Goal: Task Accomplishment & Management: Manage account settings

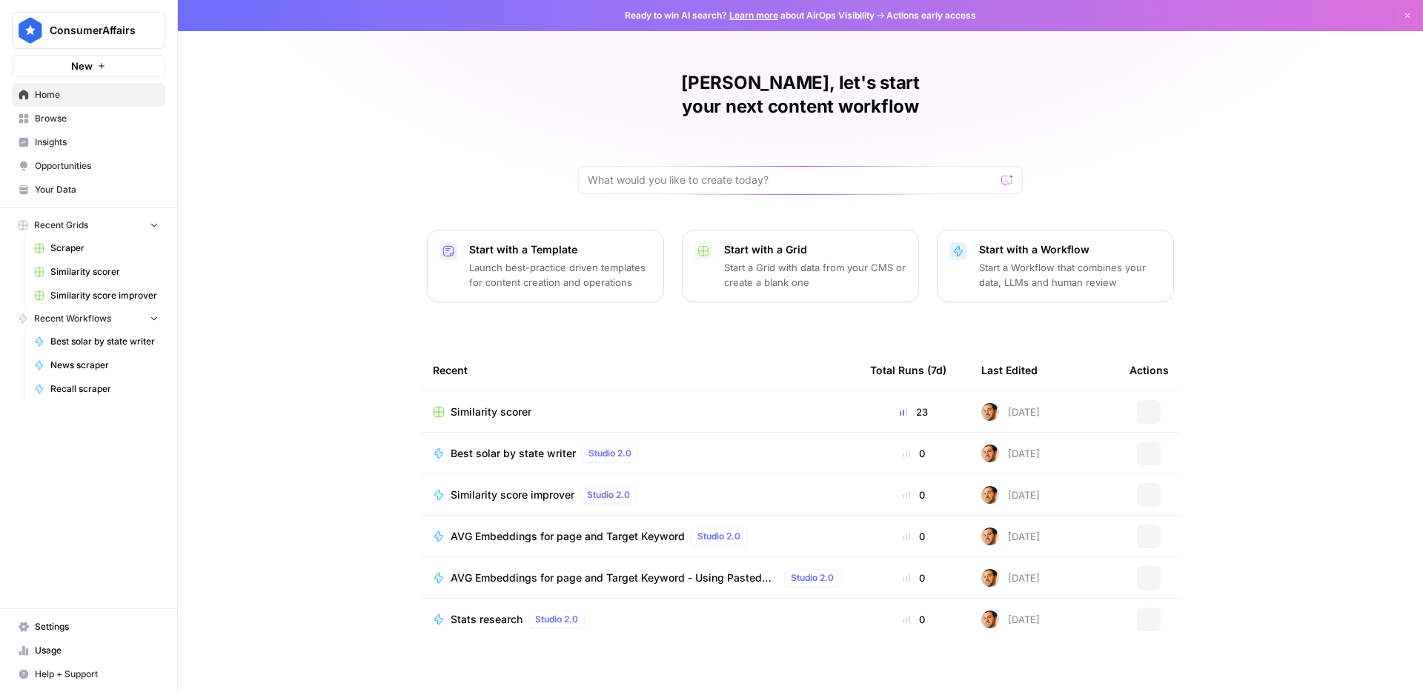
click at [75, 195] on span "Your Data" at bounding box center [97, 189] width 124 height 13
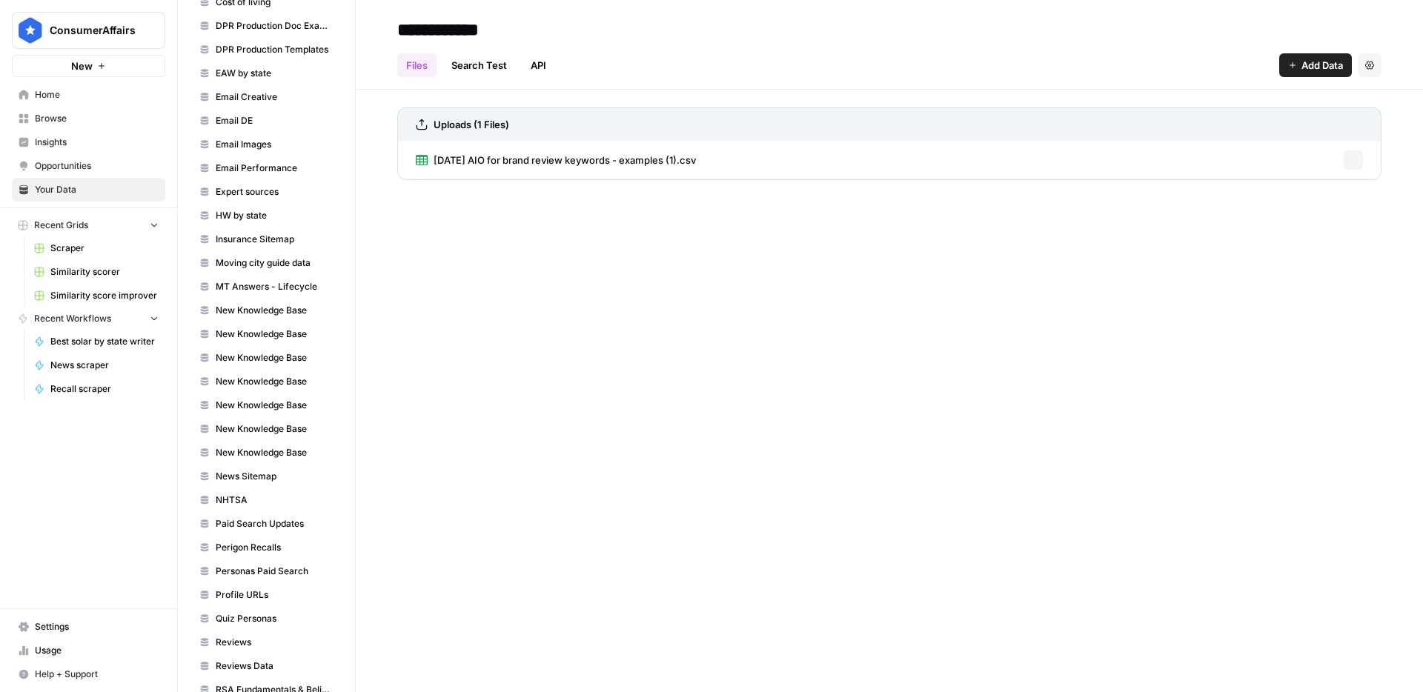
scroll to position [532, 0]
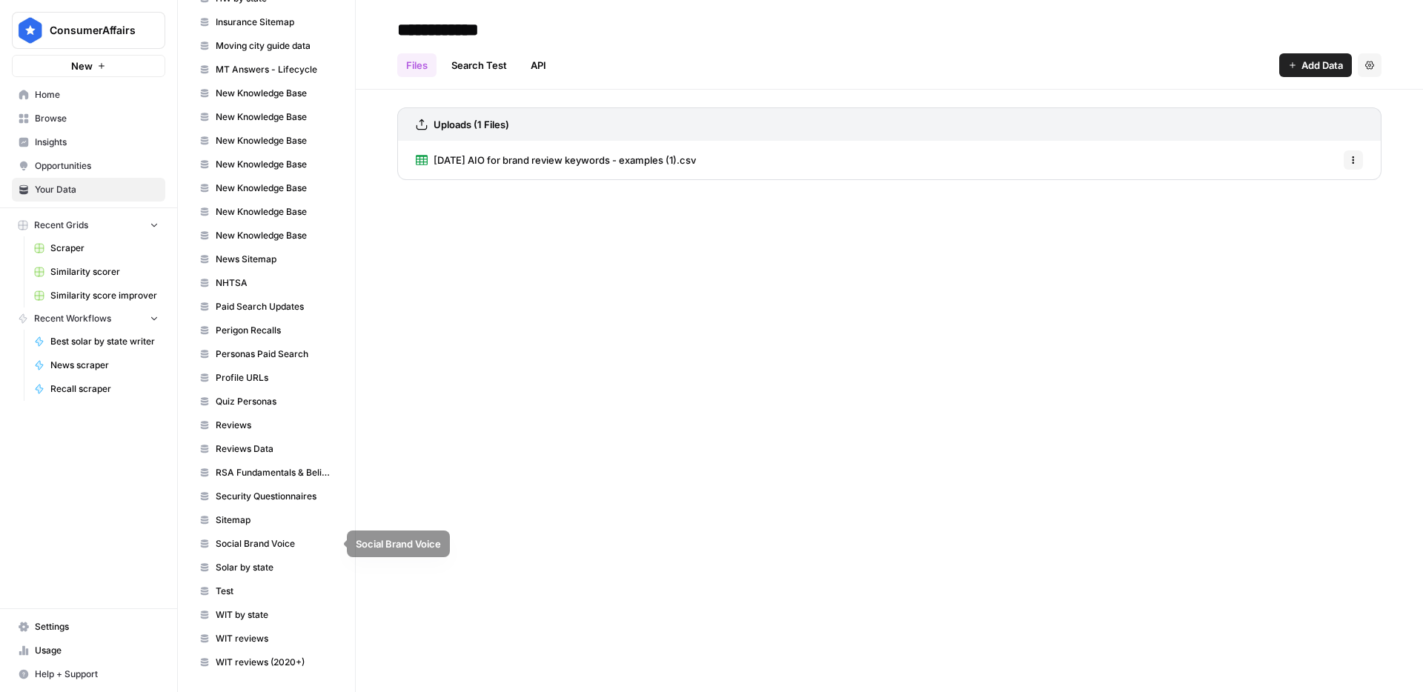
click at [271, 564] on span "Solar by state" at bounding box center [275, 567] width 118 height 13
click at [1348, 160] on span "Options" at bounding box center [1348, 160] width 1 height 1
click at [1325, 185] on span "Delete File" at bounding box center [1320, 192] width 48 height 15
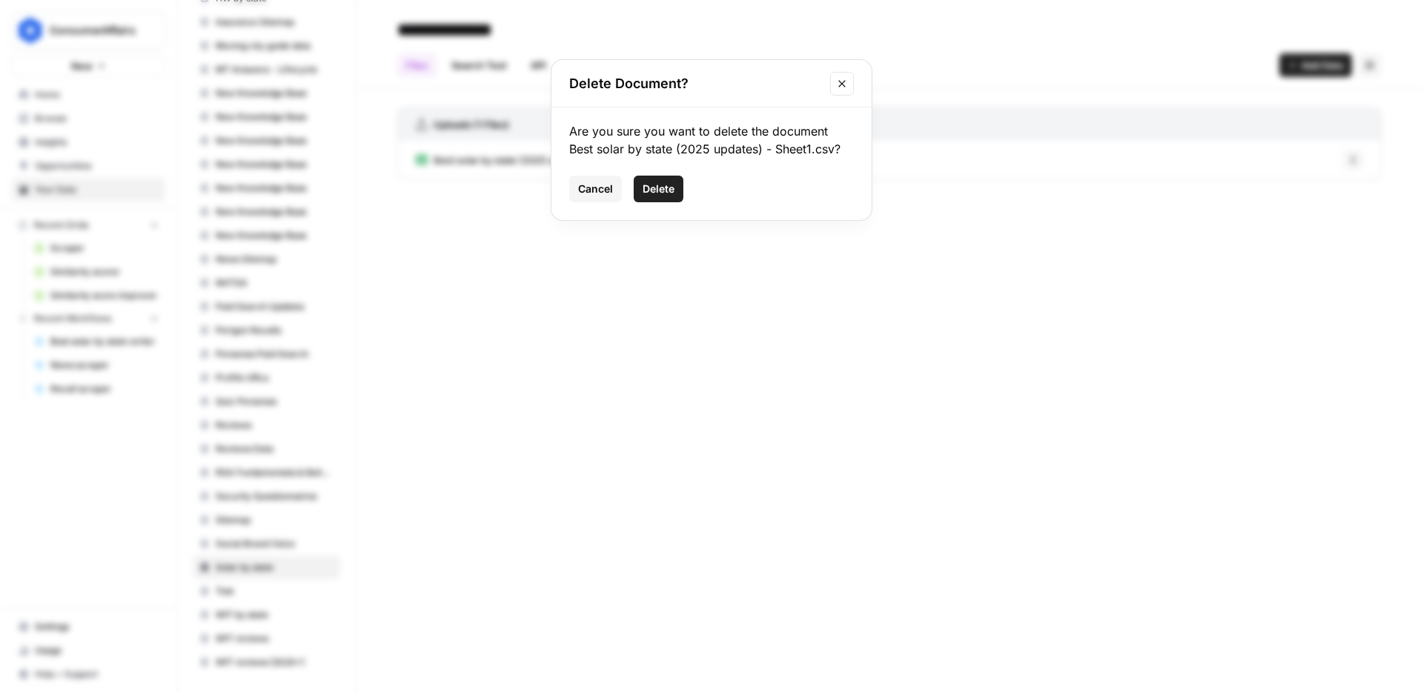
click at [677, 190] on button "Delete" at bounding box center [659, 189] width 50 height 27
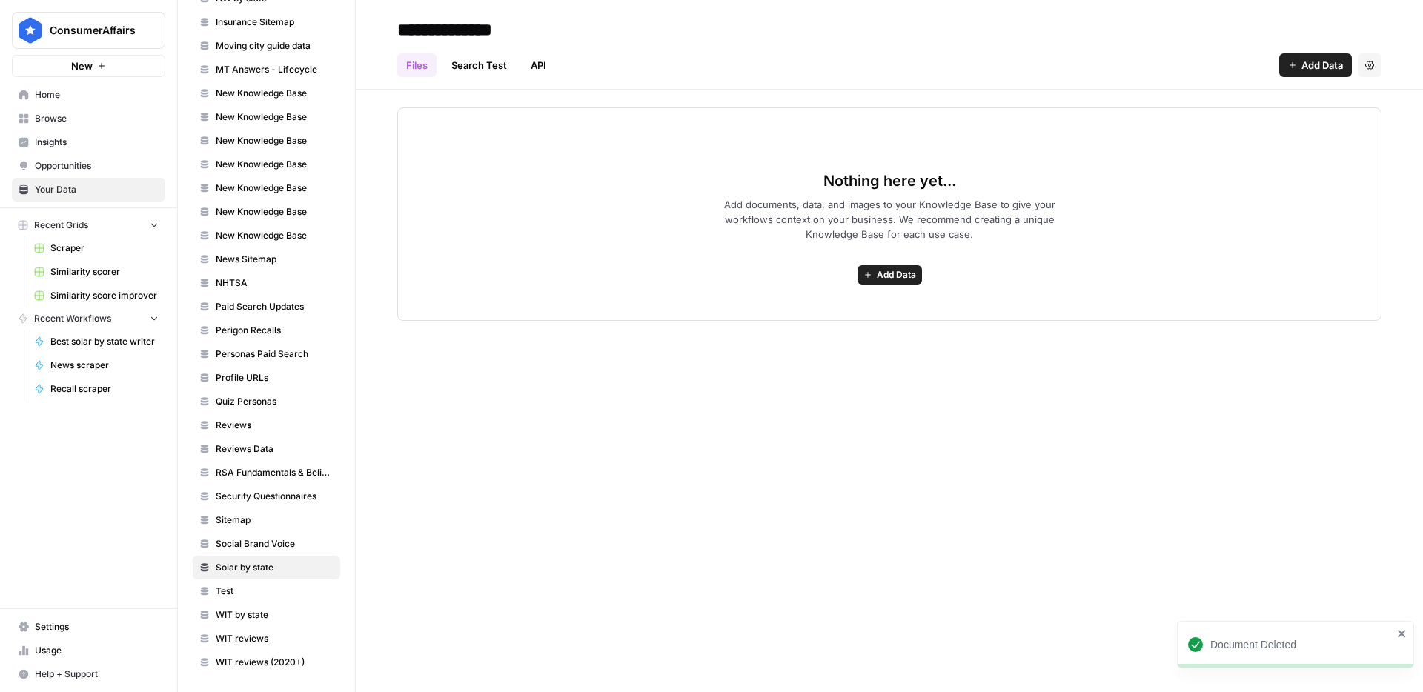
click at [1320, 76] on button "Add Data" at bounding box center [1315, 65] width 73 height 24
click at [875, 280] on button "Add Data" at bounding box center [889, 274] width 64 height 19
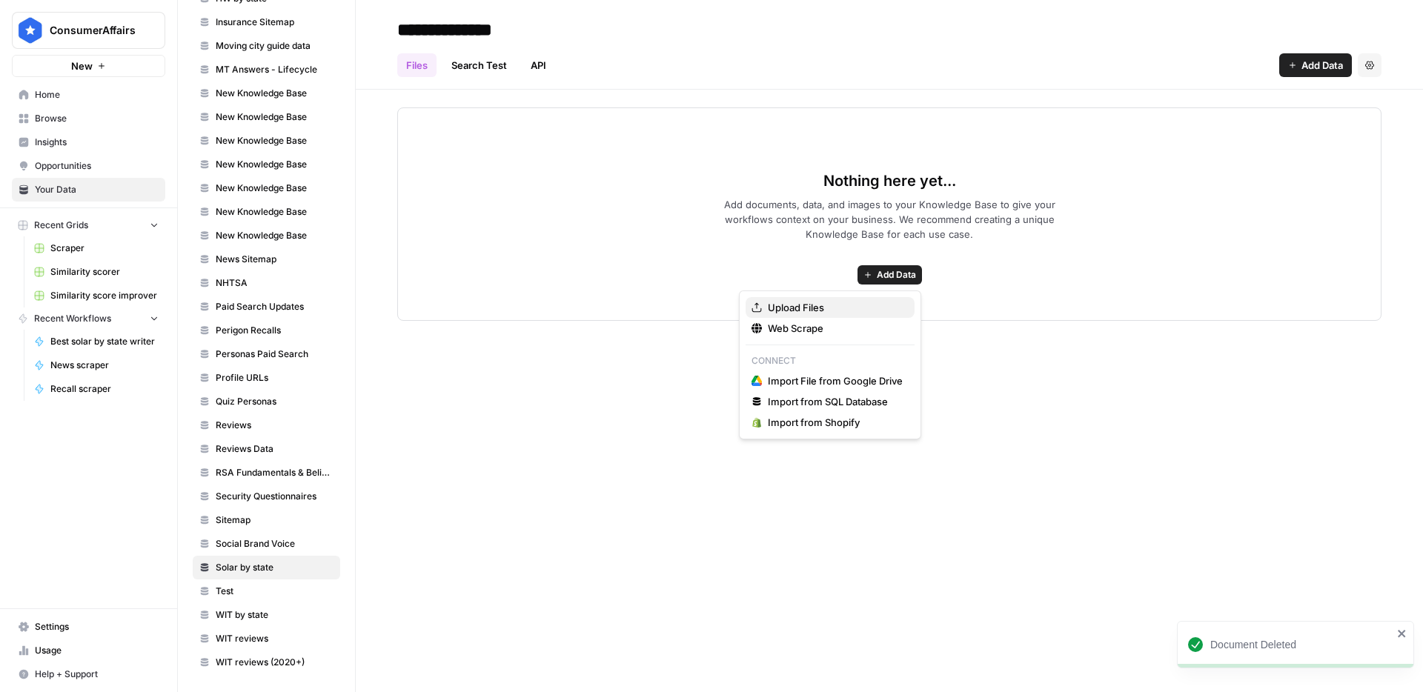
click at [842, 314] on span "Upload Files" at bounding box center [835, 307] width 135 height 15
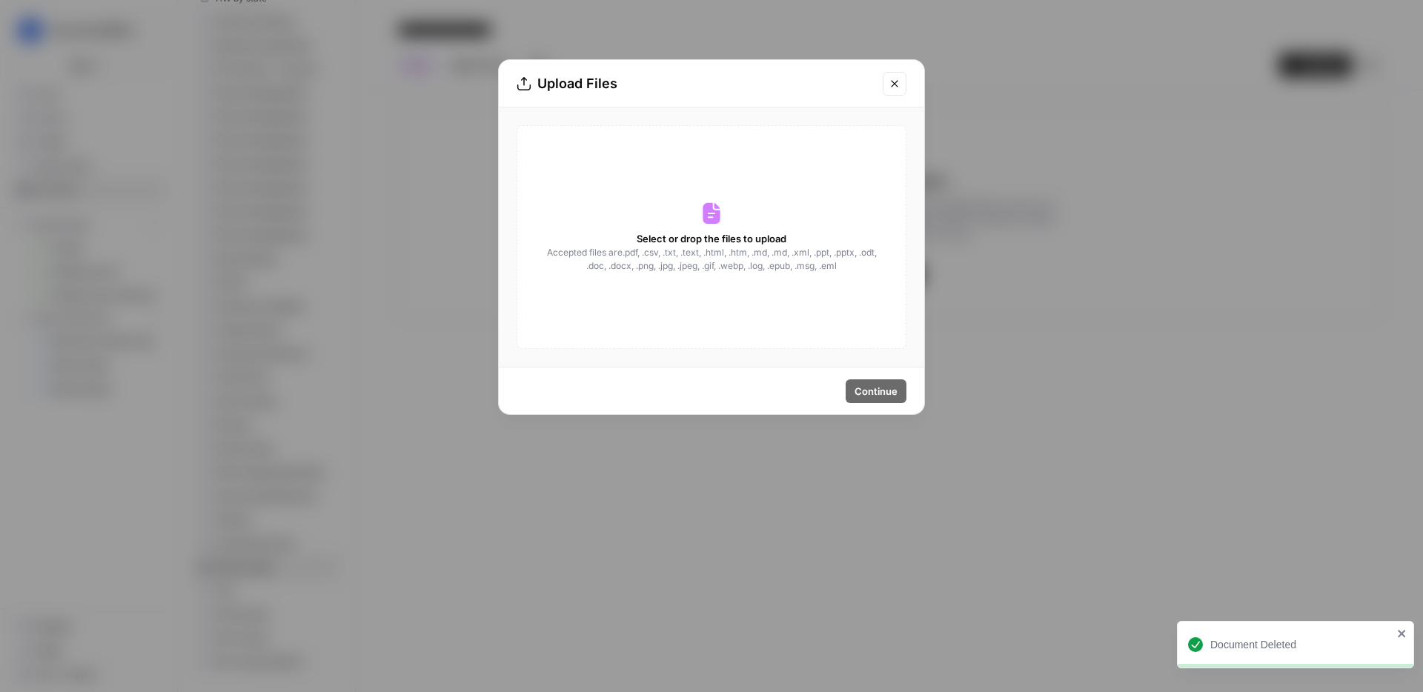
click at [754, 251] on span "Accepted files are .pdf, .csv, .txt, .text, .html, .htm, .md, .md, .xml, .ppt, …" at bounding box center [711, 259] width 332 height 27
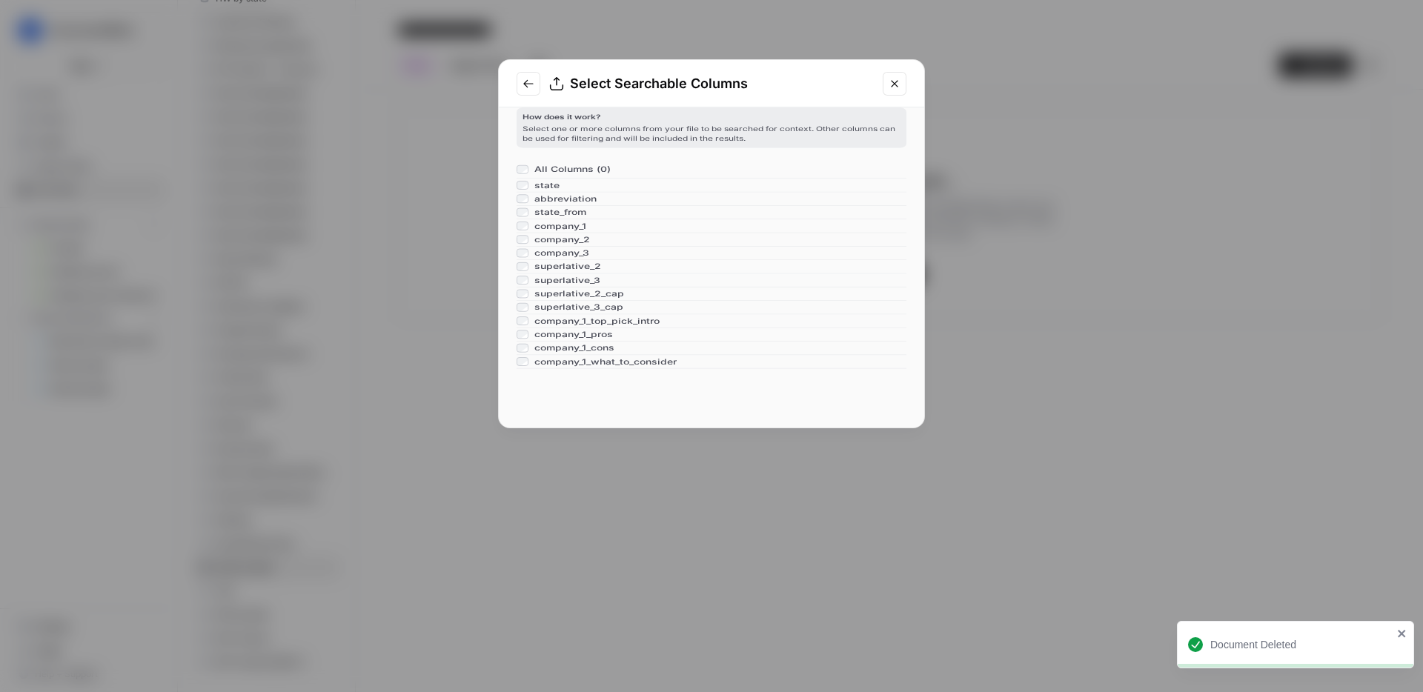
scroll to position [4, 0]
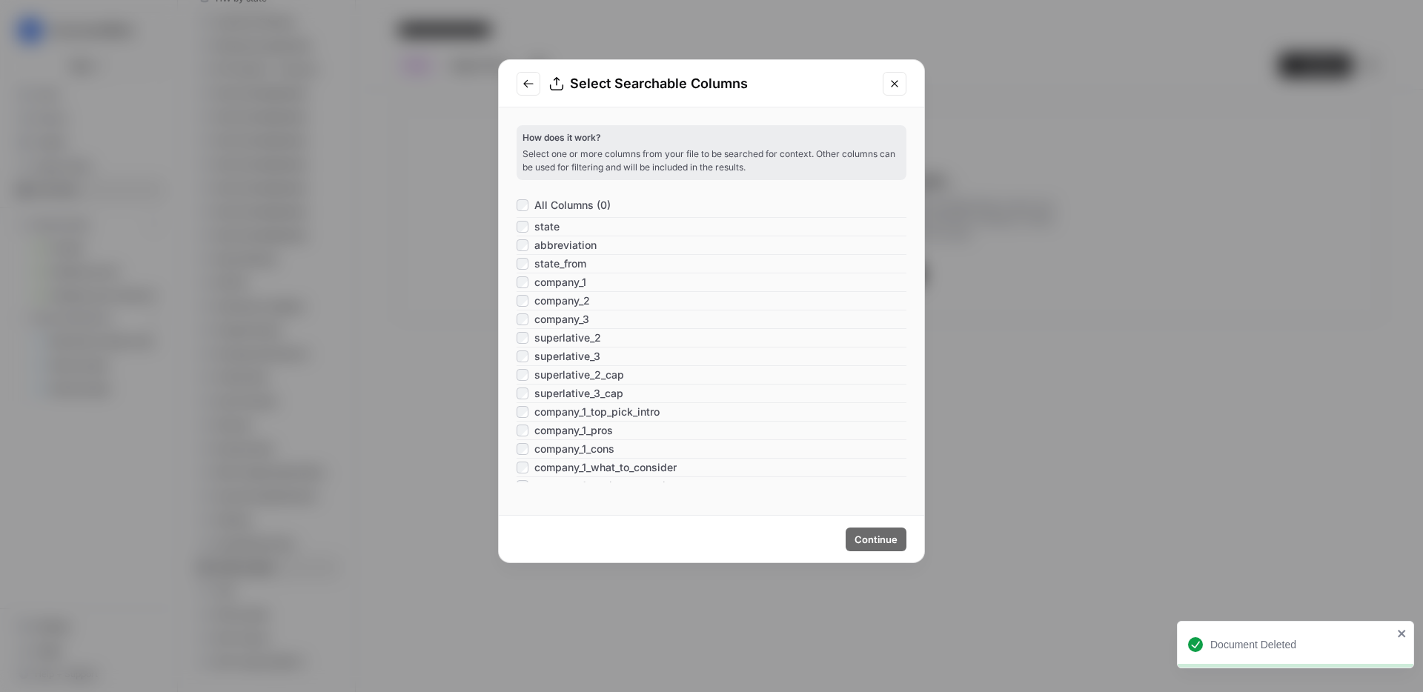
click at [585, 205] on span "All Columns (0)" at bounding box center [572, 205] width 76 height 15
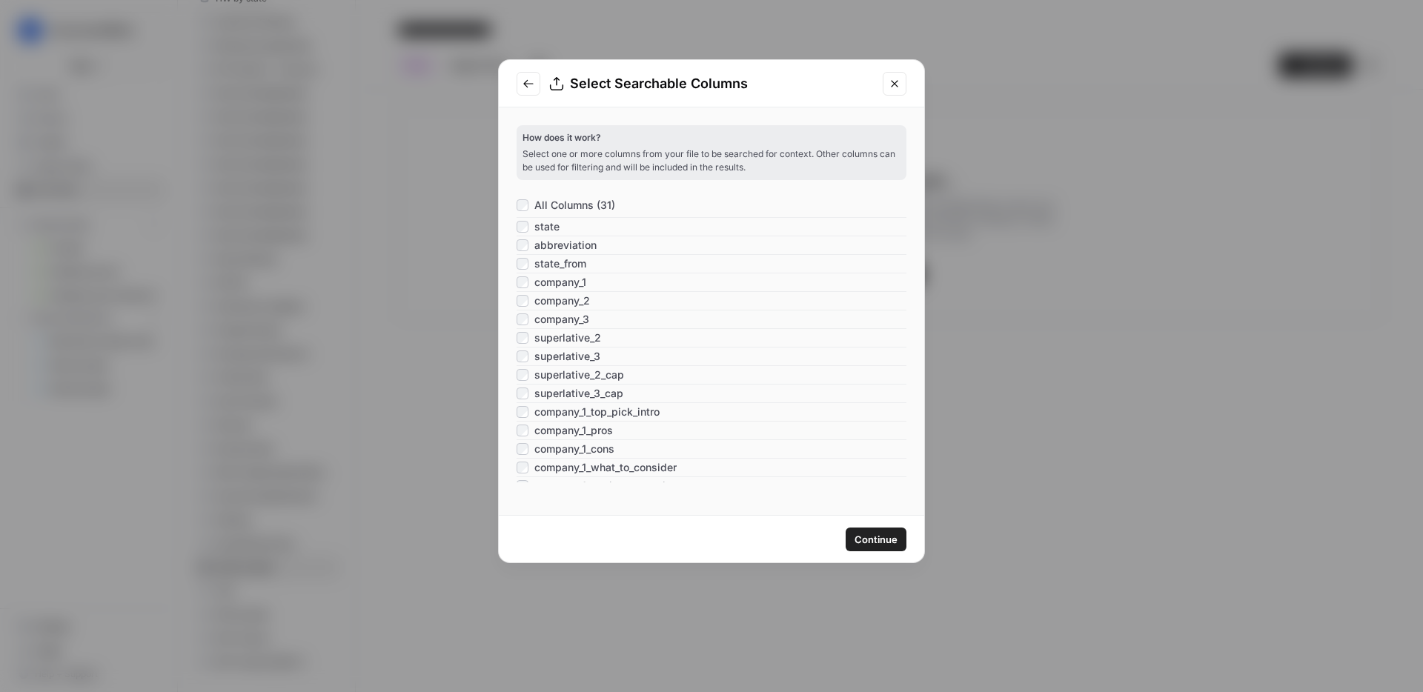
click at [869, 539] on span "Continue" at bounding box center [876, 539] width 43 height 15
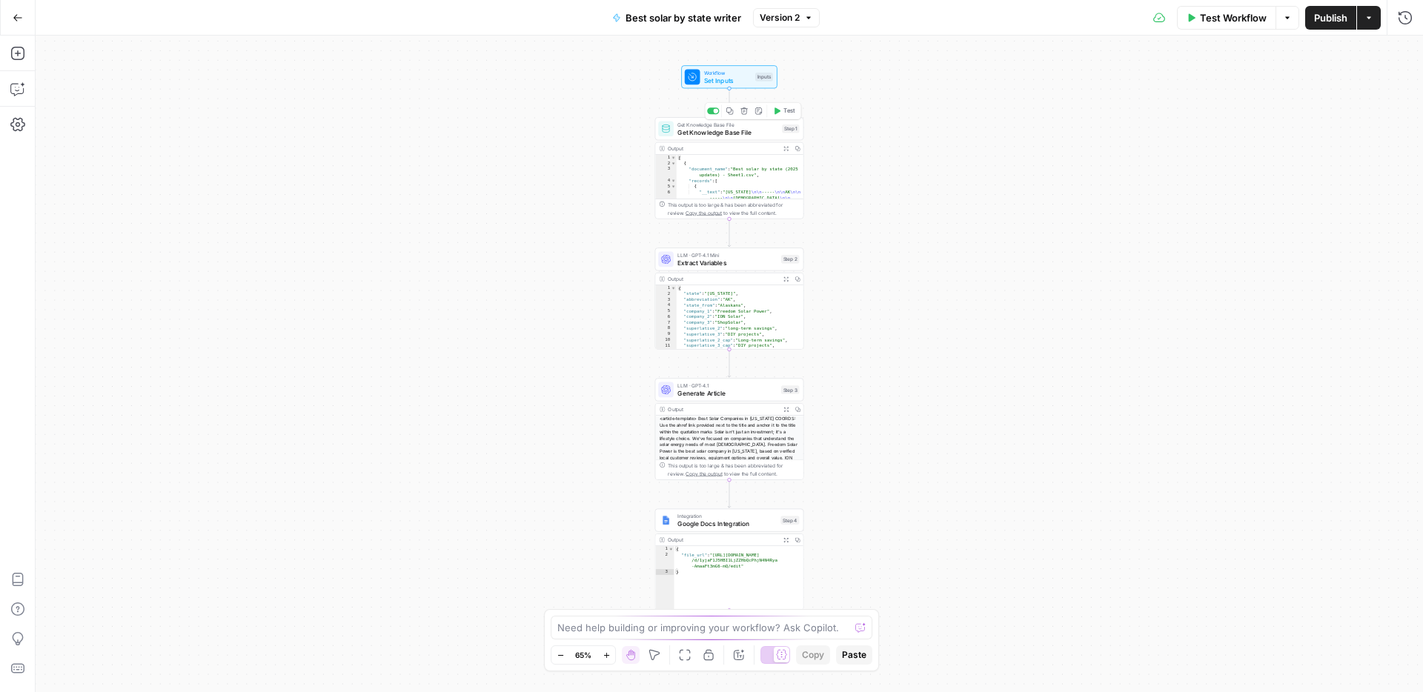
click at [740, 132] on span "Get Knowledge Base File" at bounding box center [727, 132] width 101 height 10
type input "Solar by state"
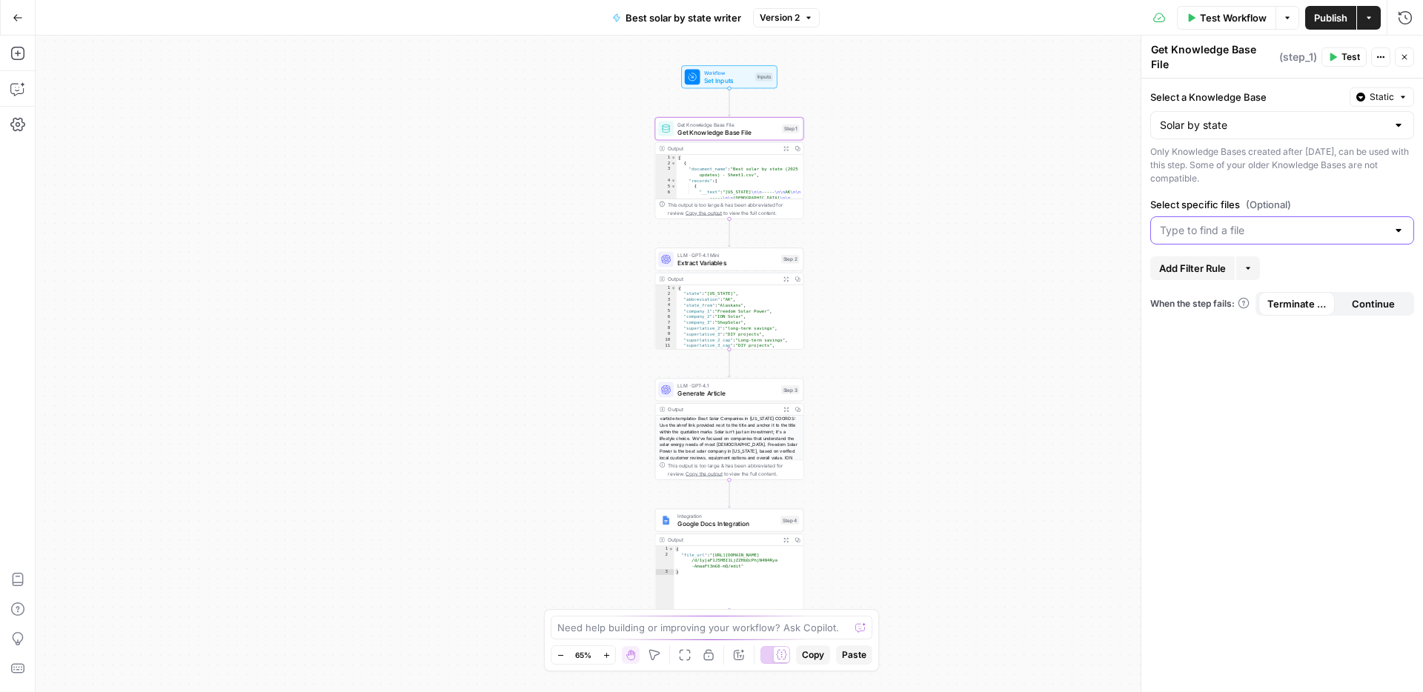
click at [1235, 223] on input "Select specific files (Optional)" at bounding box center [1273, 230] width 227 height 15
click at [1230, 256] on span "Best solar by state (2025 updates) - Sheet1 (1).csv" at bounding box center [1279, 260] width 233 height 15
click at [1333, 348] on div "Select a Knowledge Base Static Solar by state Only Knowledge Bases created afte…" at bounding box center [1282, 386] width 282 height 614
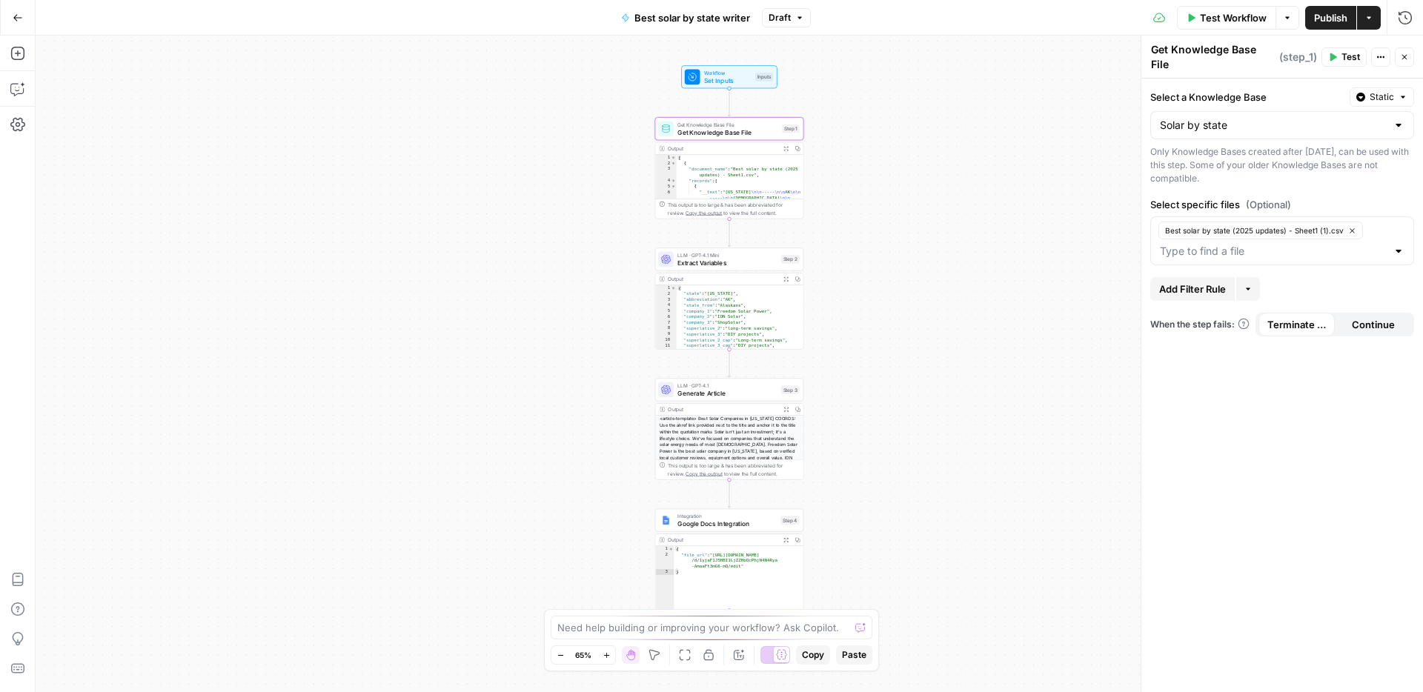
click at [1318, 29] on div "Test Workflow Options Publish Actions Run History" at bounding box center [1117, 17] width 612 height 35
click at [1324, 16] on span "Publish" at bounding box center [1330, 17] width 33 height 15
click at [1327, 16] on span "Publish" at bounding box center [1330, 17] width 33 height 15
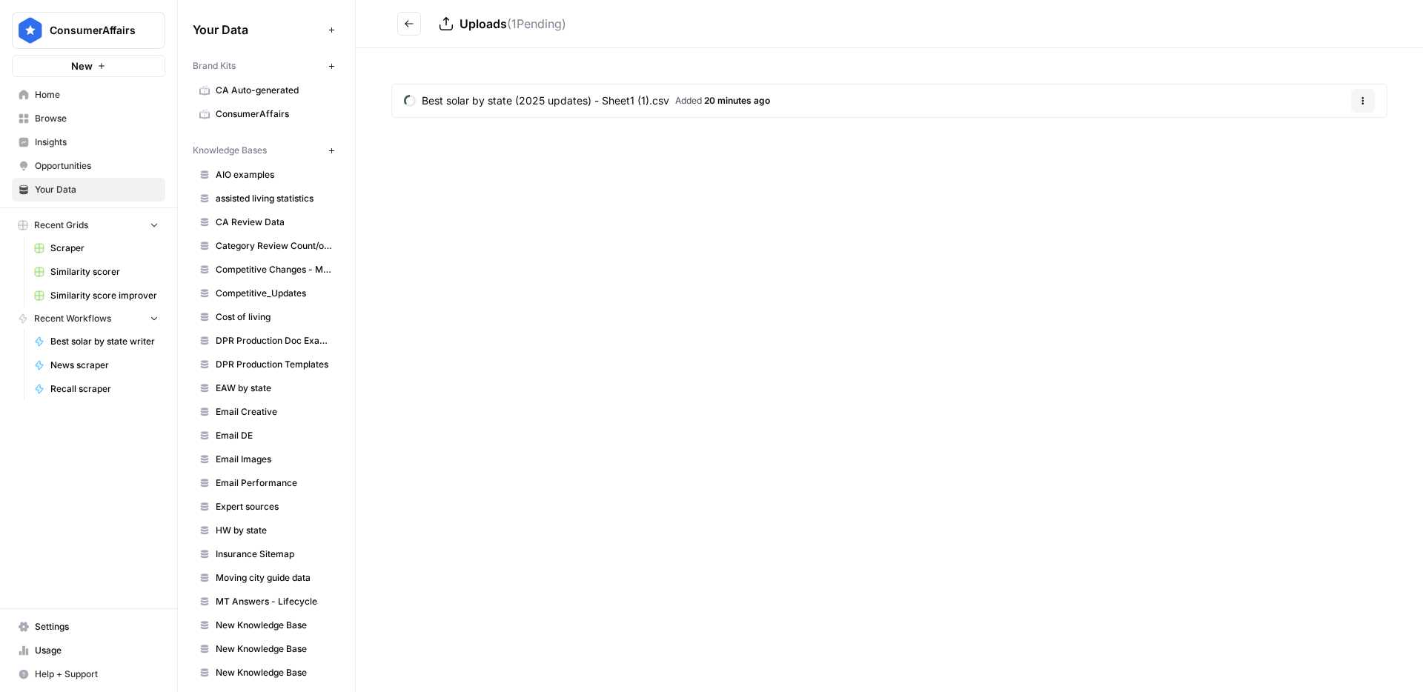
click at [779, 113] on link "Best solar by state (2025 updates) - Sheet1 (1).csv Added 20 minutes ago" at bounding box center [587, 100] width 390 height 33
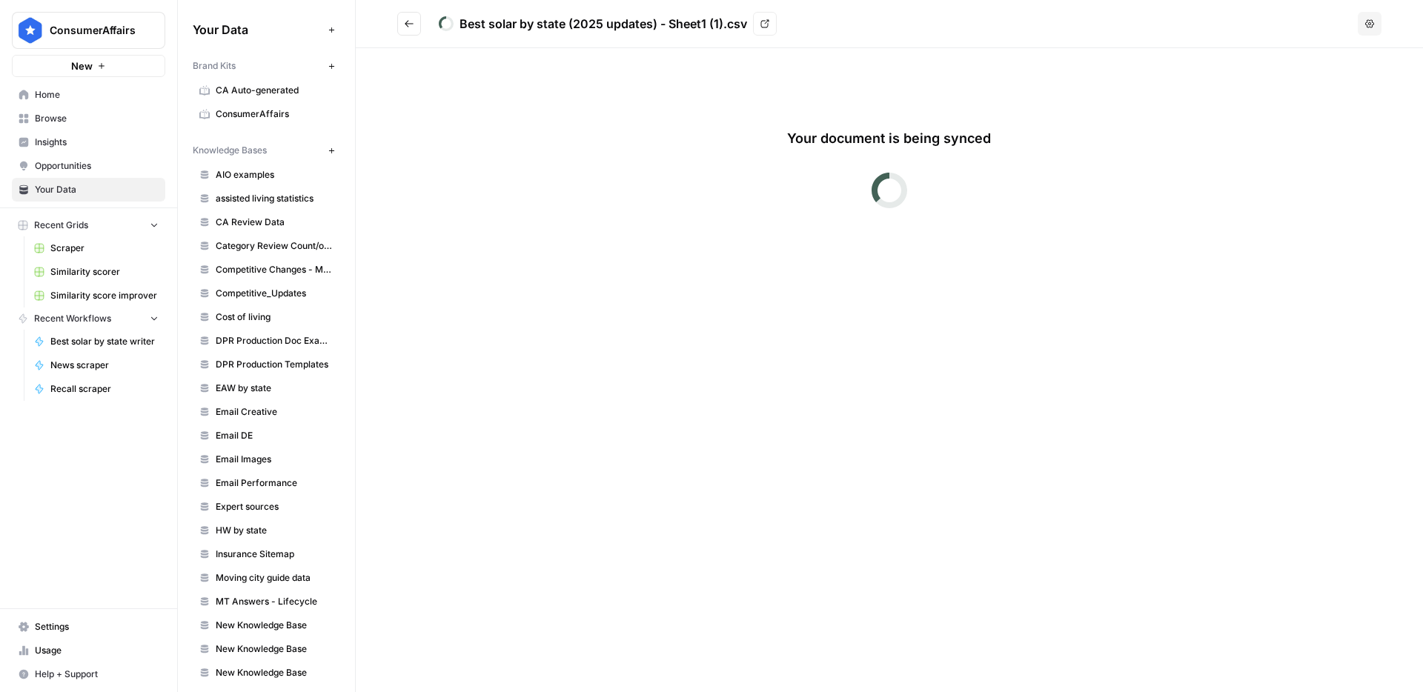
click at [401, 25] on button "Go back" at bounding box center [409, 24] width 24 height 24
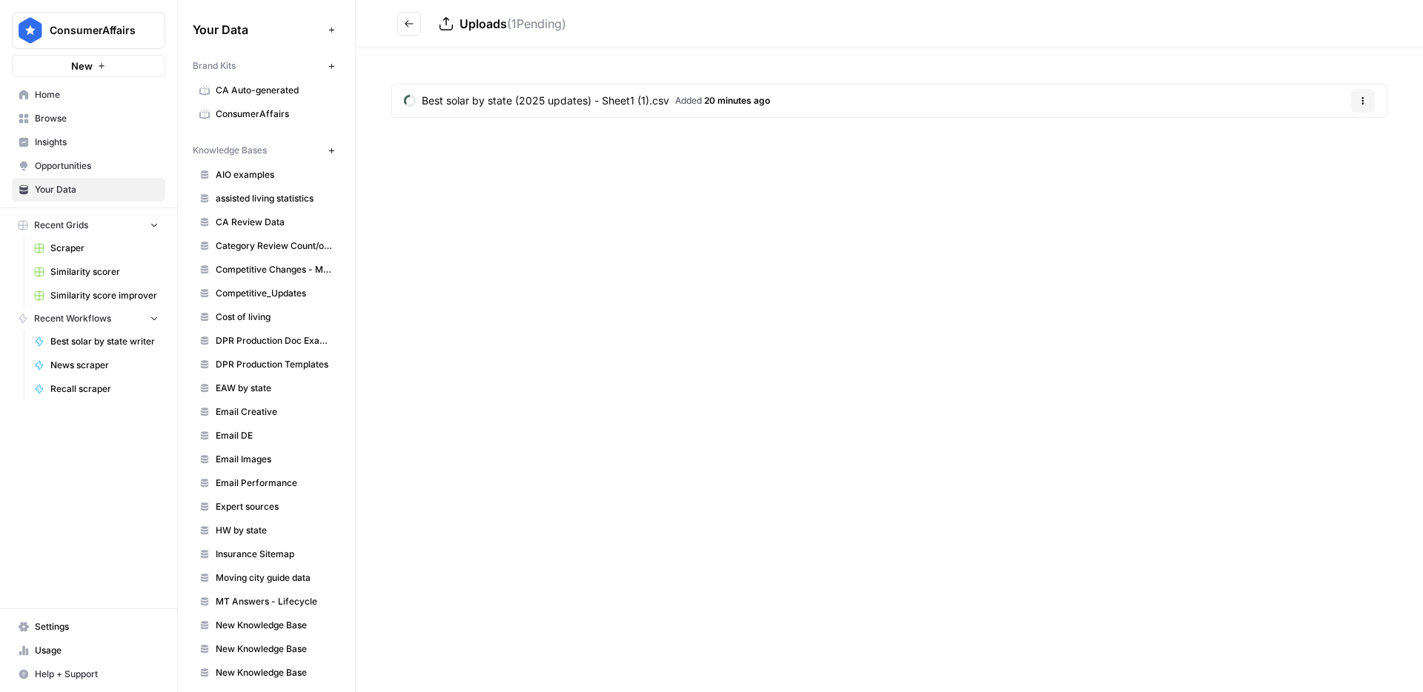
click at [401, 25] on button "Go back" at bounding box center [409, 24] width 24 height 24
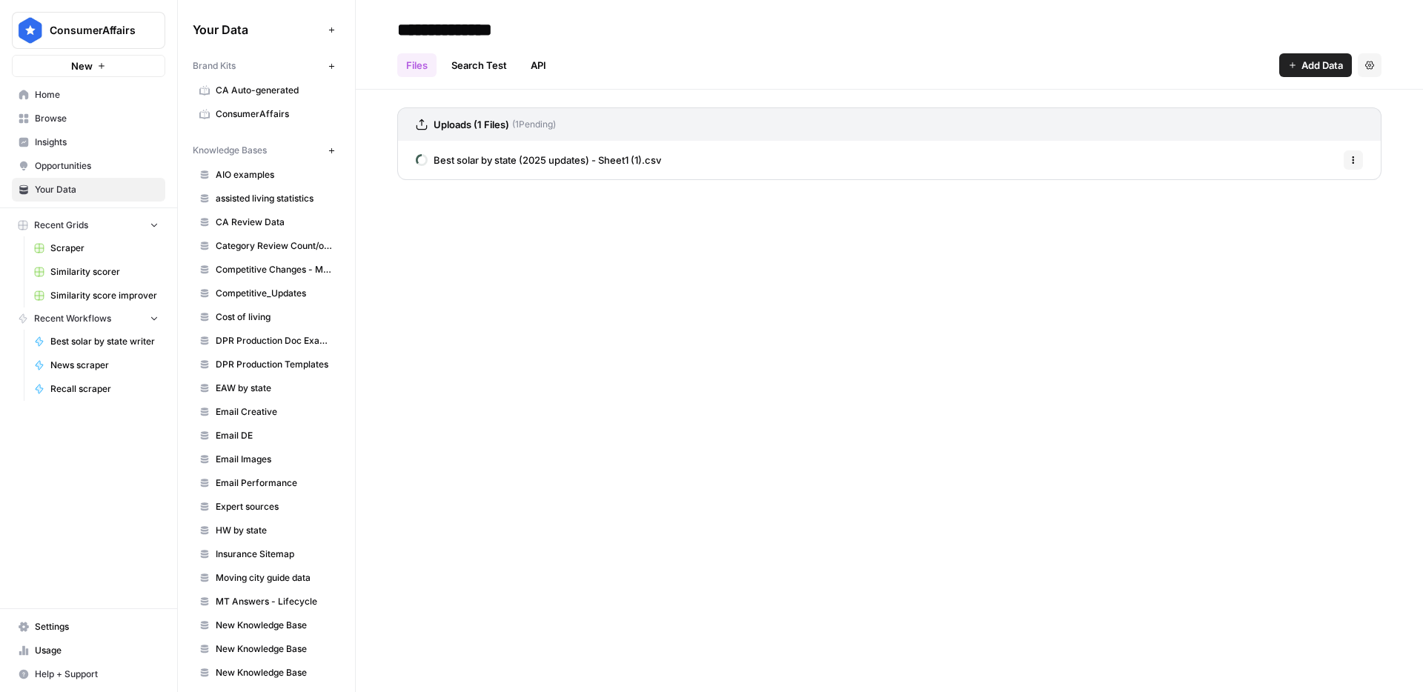
click at [292, 189] on link "assisted living statistics" at bounding box center [266, 199] width 147 height 24
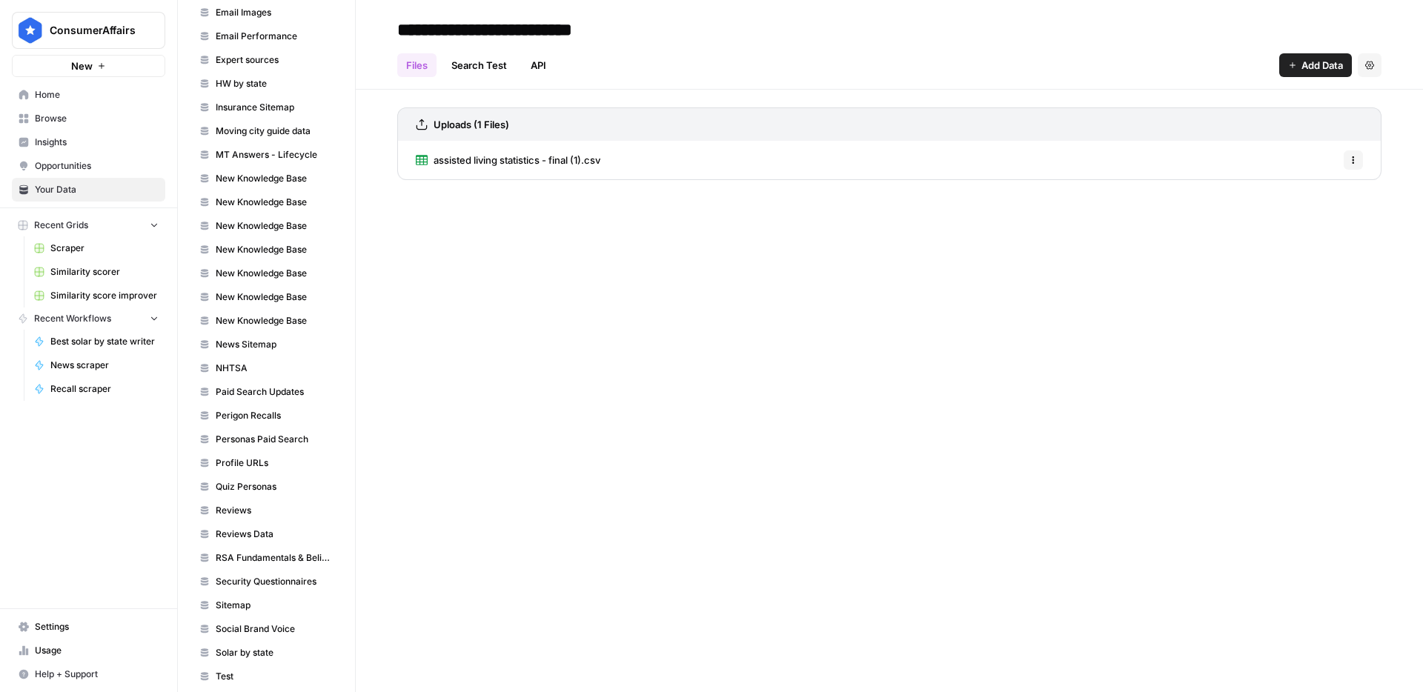
scroll to position [495, 0]
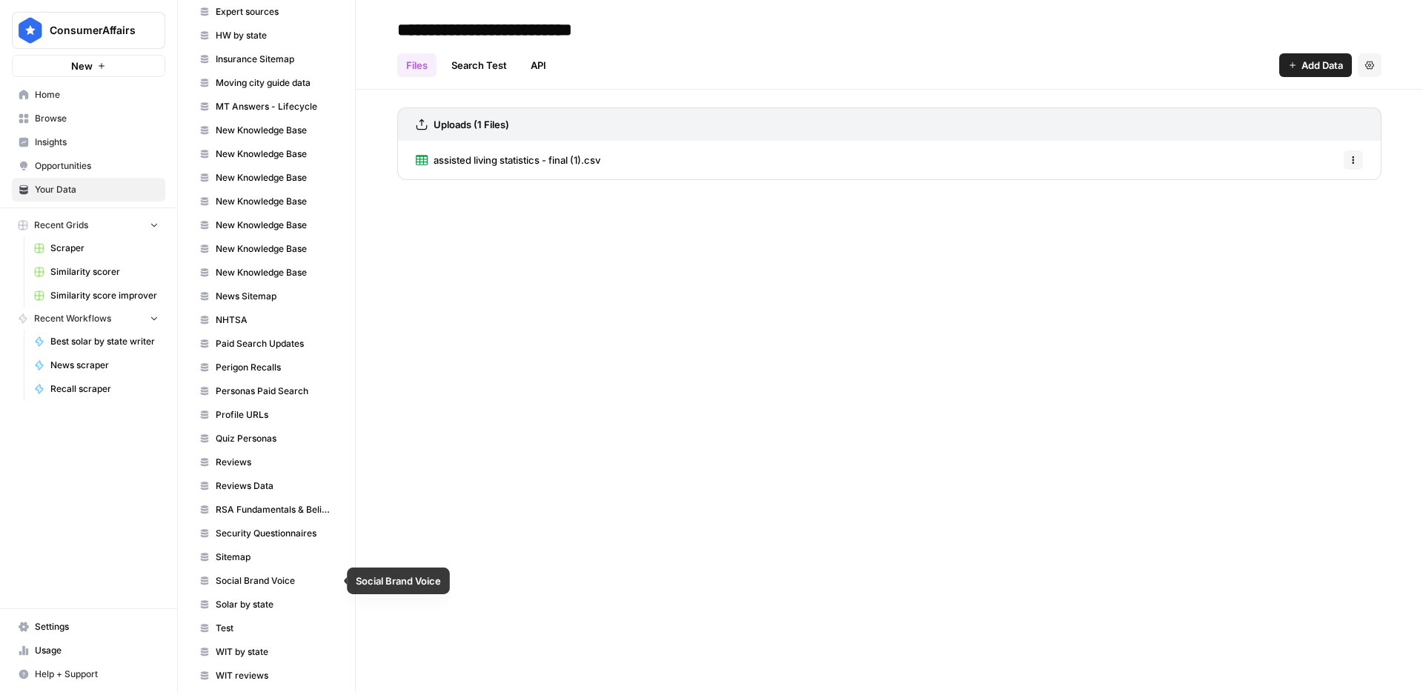
click at [279, 593] on link "Solar by state" at bounding box center [266, 605] width 147 height 24
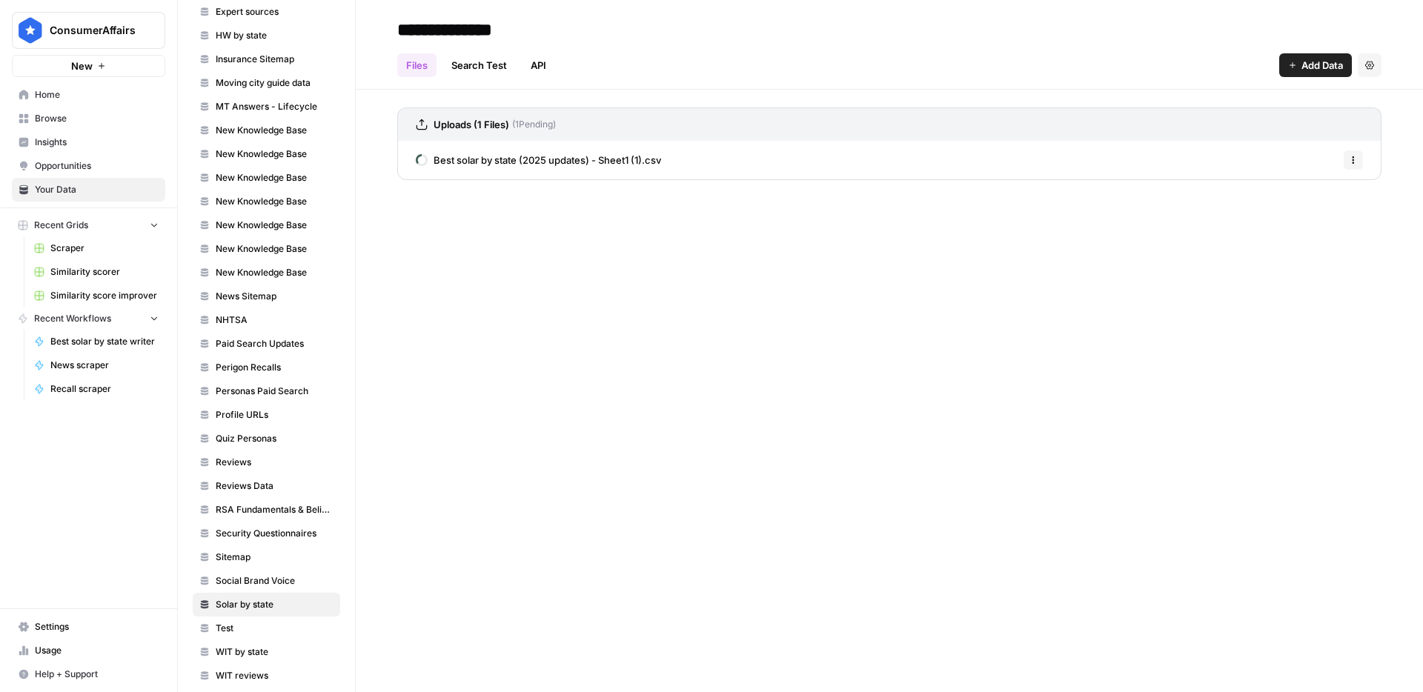
click at [557, 156] on span "Best solar by state (2025 updates) - Sheet1 (1).csv" at bounding box center [548, 160] width 228 height 15
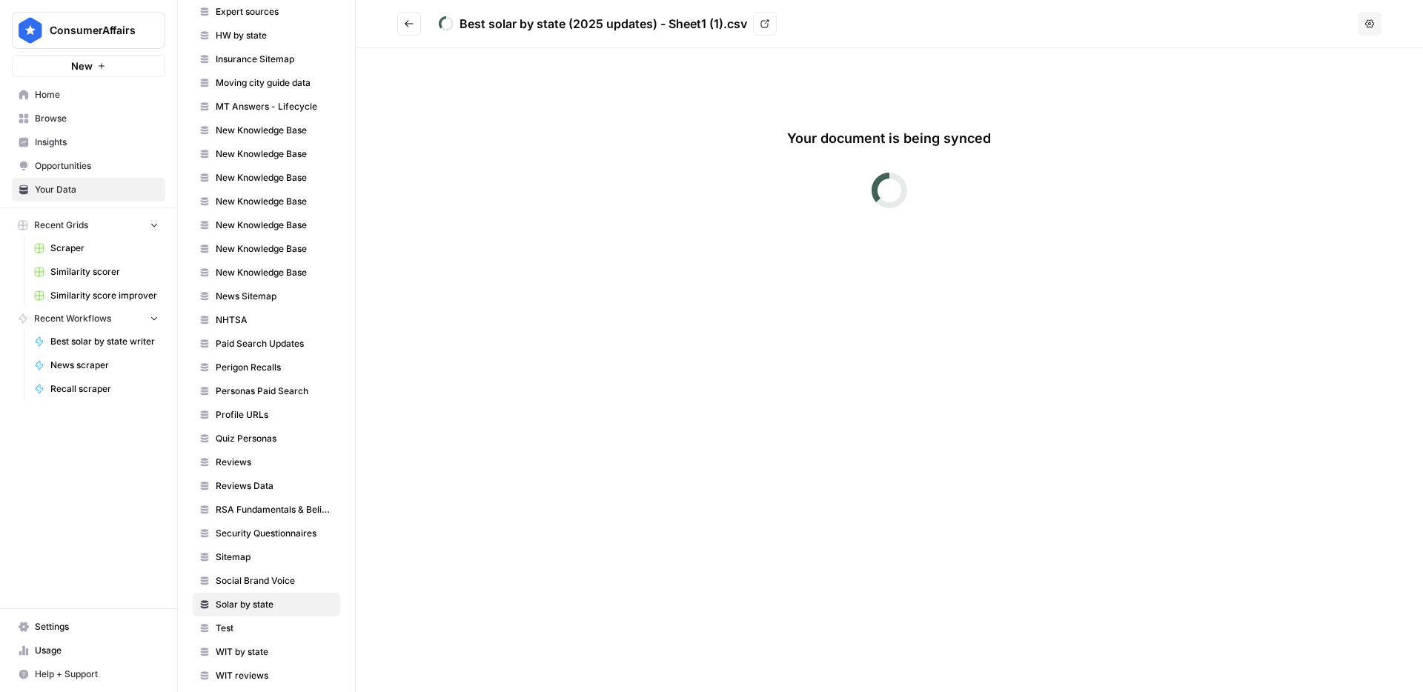
click at [413, 29] on button "Go back" at bounding box center [409, 24] width 24 height 24
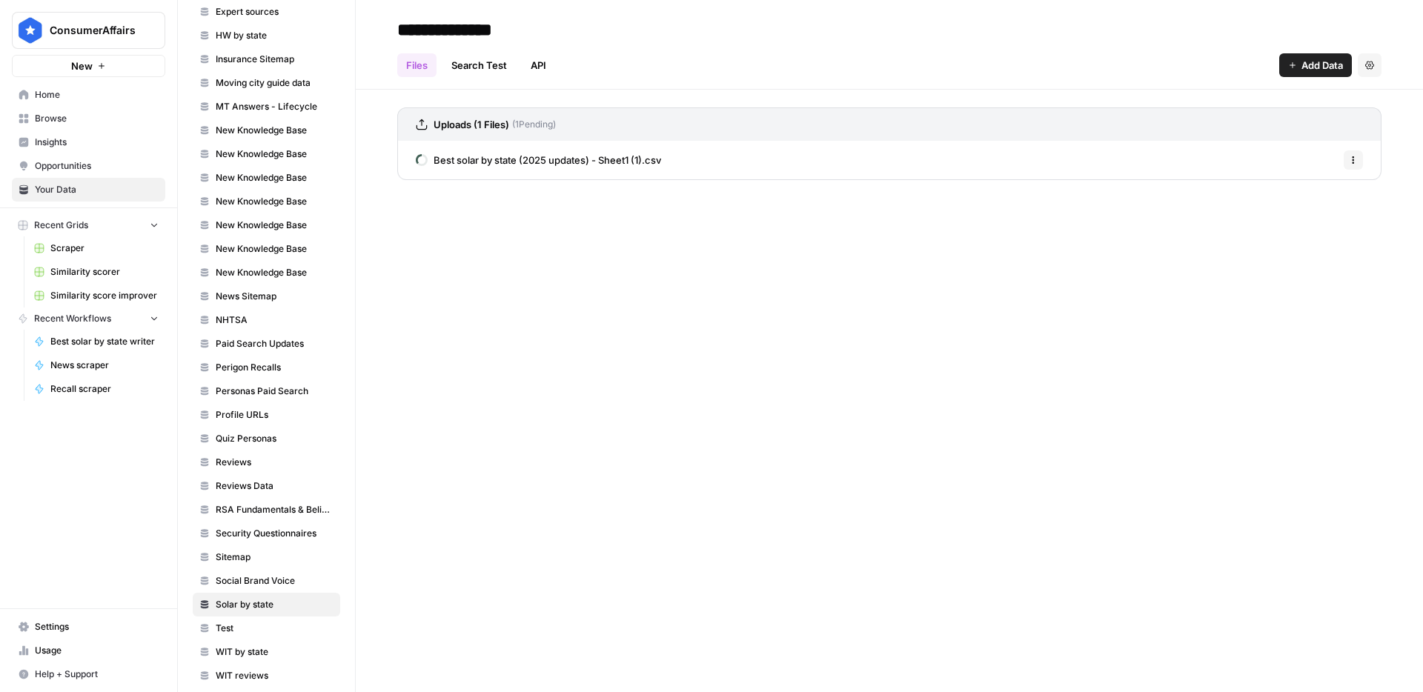
click at [1325, 158] on div "Best solar by state (2025 updates) - Sheet1 (1).csv Options" at bounding box center [889, 160] width 984 height 39
drag, startPoint x: 1335, startPoint y: 160, endPoint x: 1350, endPoint y: 160, distance: 15.6
click at [1336, 160] on div "Best solar by state (2025 updates) - Sheet1 (1).csv Options" at bounding box center [889, 160] width 984 height 39
click at [1350, 160] on icon "button" at bounding box center [1353, 160] width 9 height 9
click at [1312, 194] on span "Delete File" at bounding box center [1320, 192] width 48 height 15
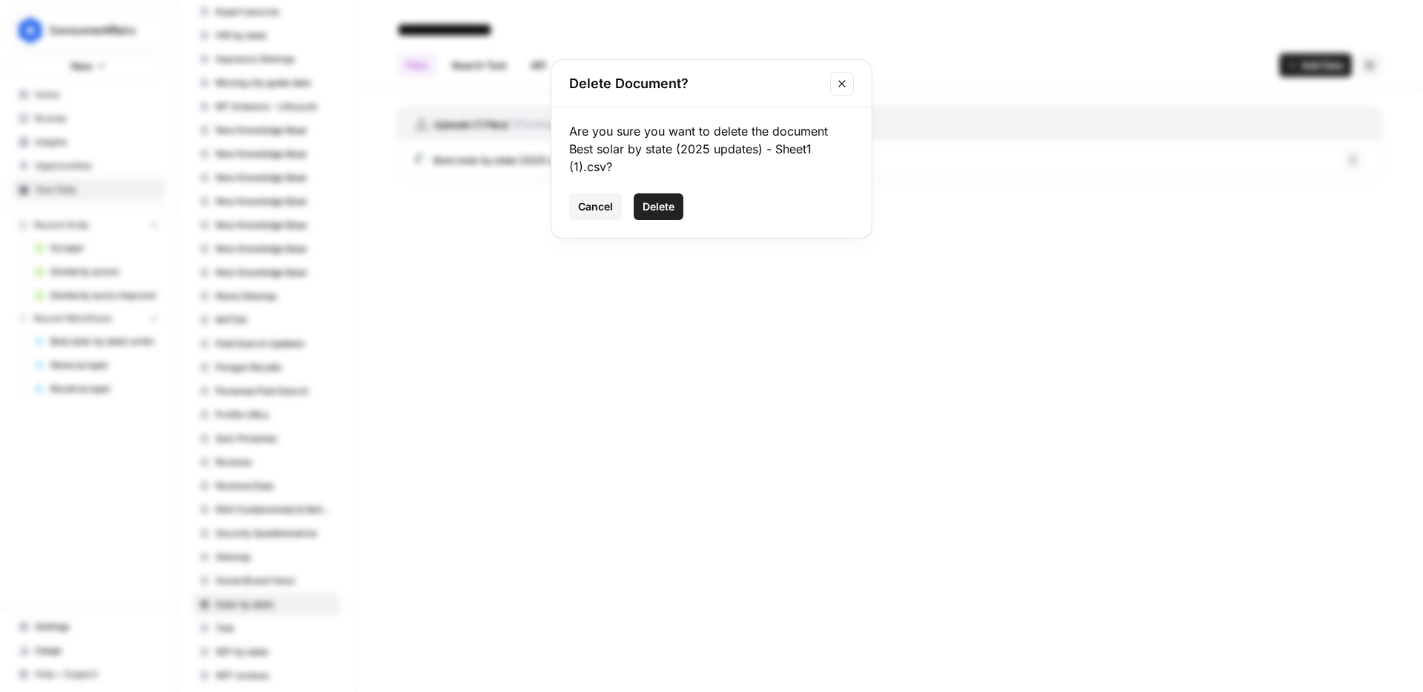
click at [662, 214] on button "Delete" at bounding box center [659, 206] width 50 height 27
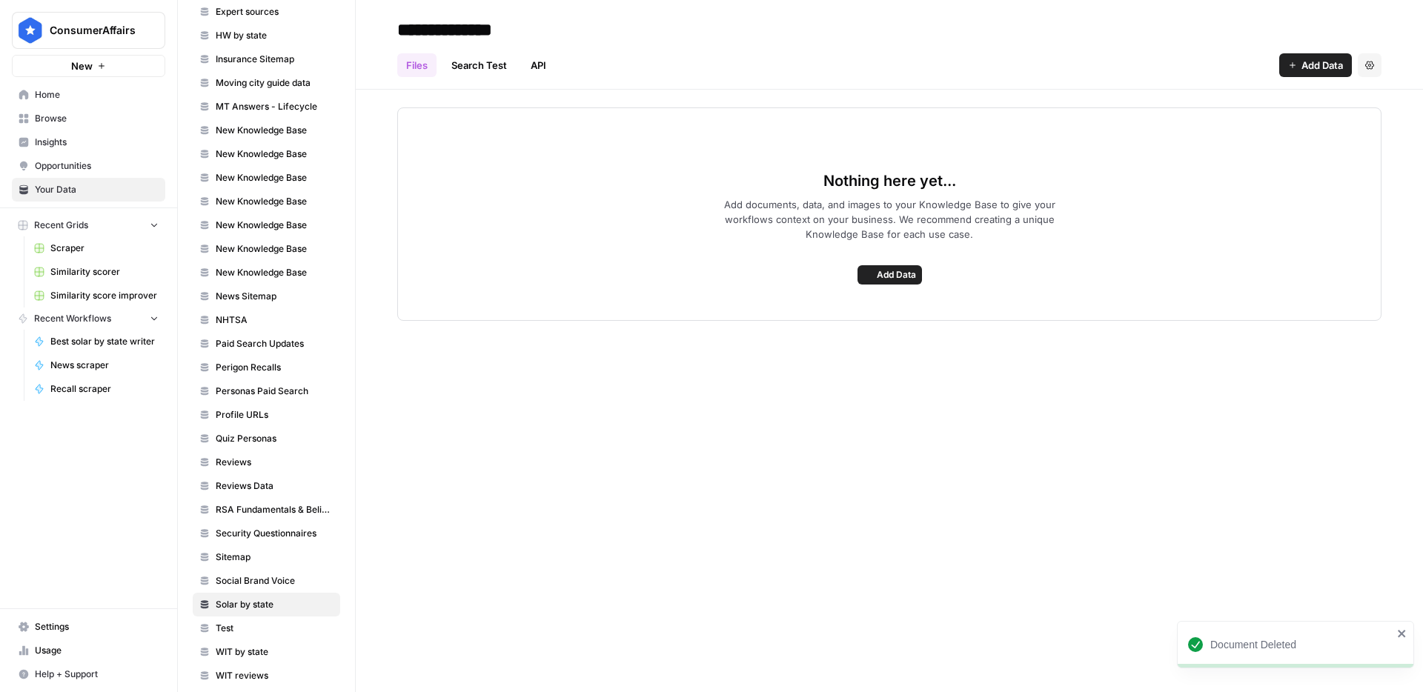
click at [1307, 62] on span "Add Data" at bounding box center [1322, 65] width 42 height 15
click at [912, 263] on div "Nothing here yet... Add documents, data, and images to your Knowledge Base to g…" at bounding box center [889, 213] width 984 height 213
click at [904, 274] on span "Add Data" at bounding box center [896, 274] width 39 height 13
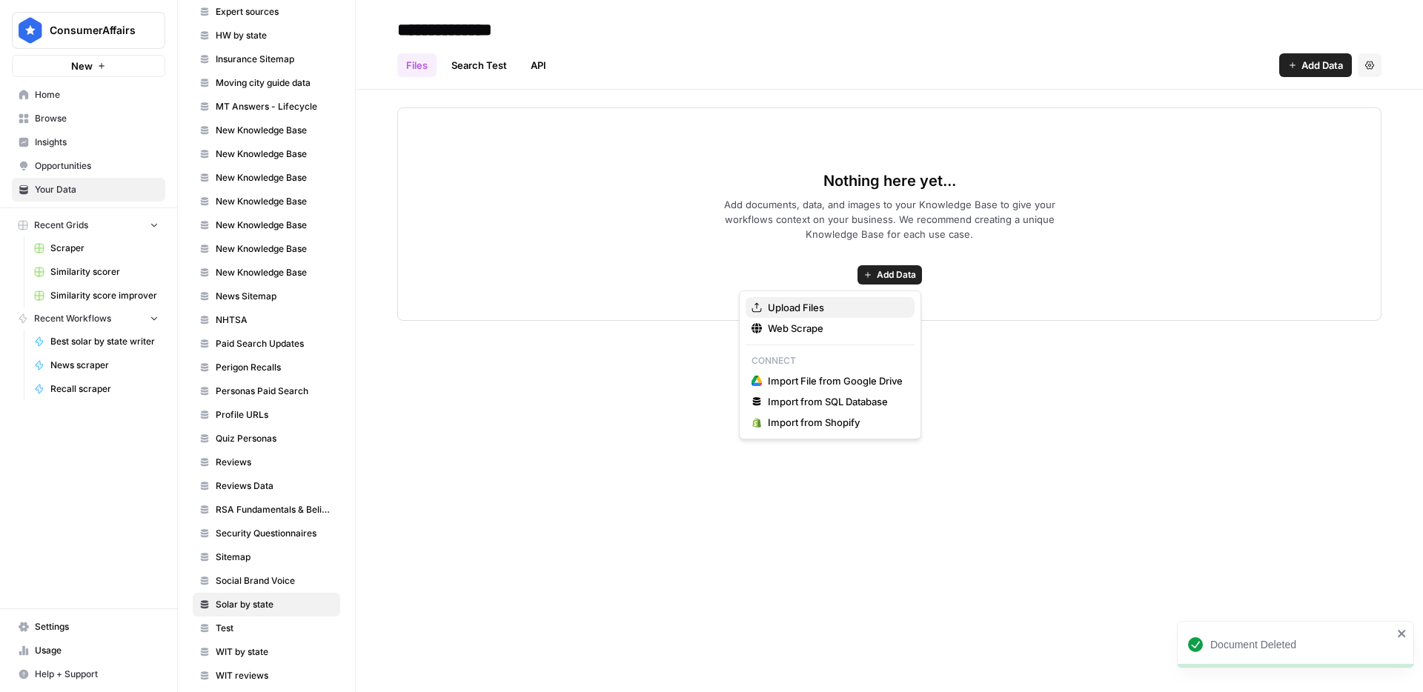
click at [866, 304] on span "Upload Files" at bounding box center [835, 307] width 135 height 15
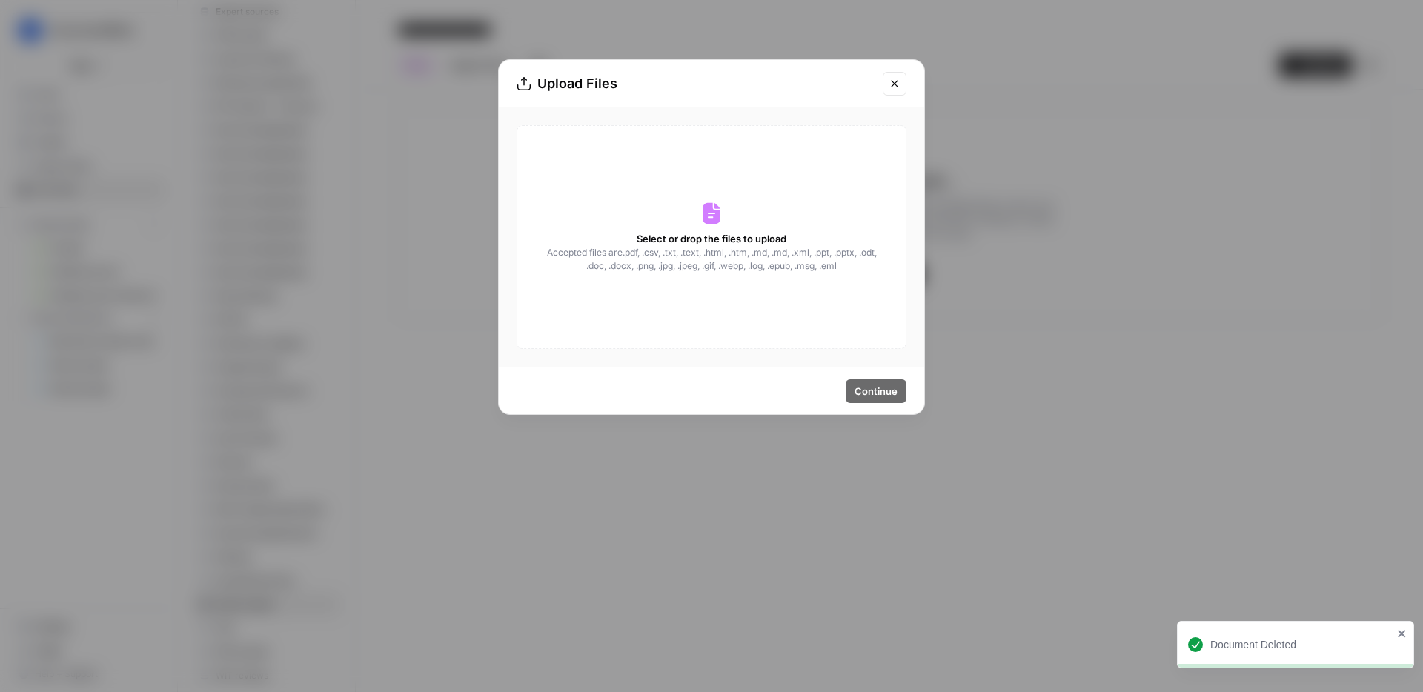
click at [719, 253] on span "Accepted files are .pdf, .csv, .txt, .text, .html, .htm, .md, .md, .xml, .ppt, …" at bounding box center [711, 259] width 332 height 27
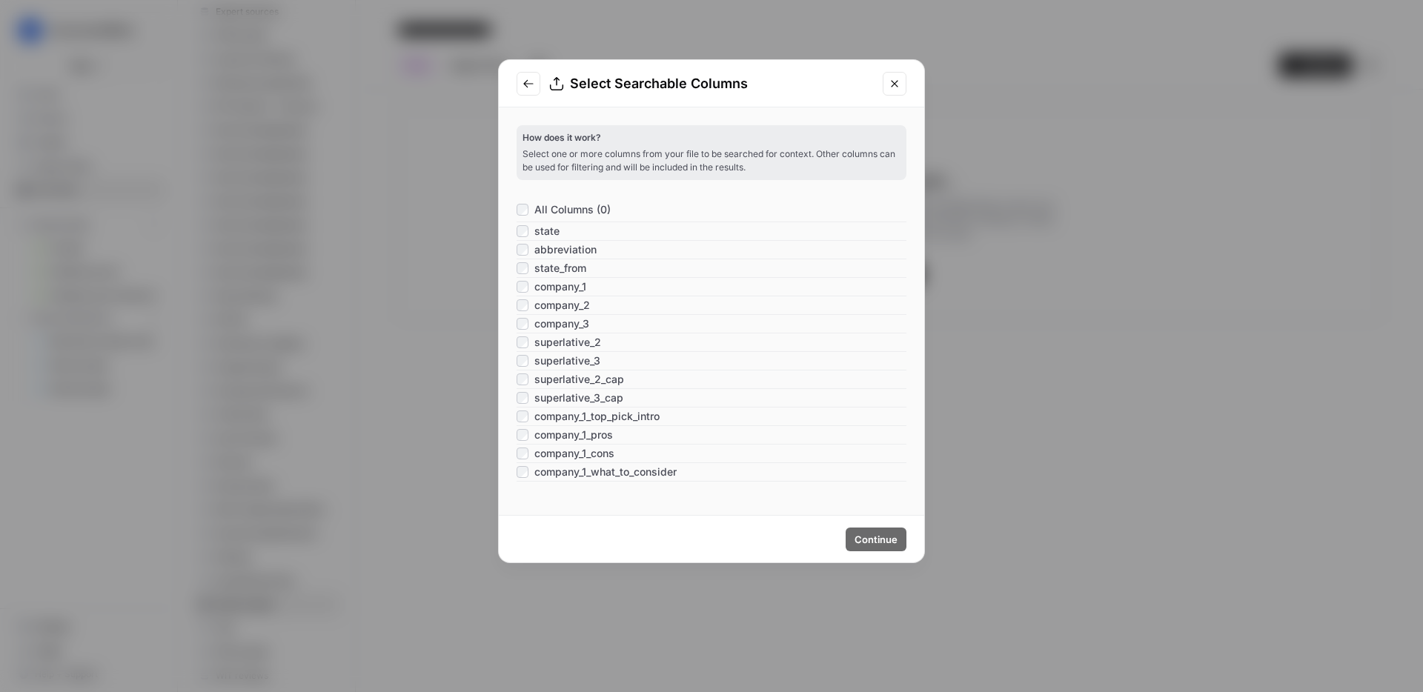
click at [562, 208] on span "All Columns (0)" at bounding box center [572, 209] width 76 height 15
click at [882, 534] on span "Continue" at bounding box center [876, 539] width 43 height 15
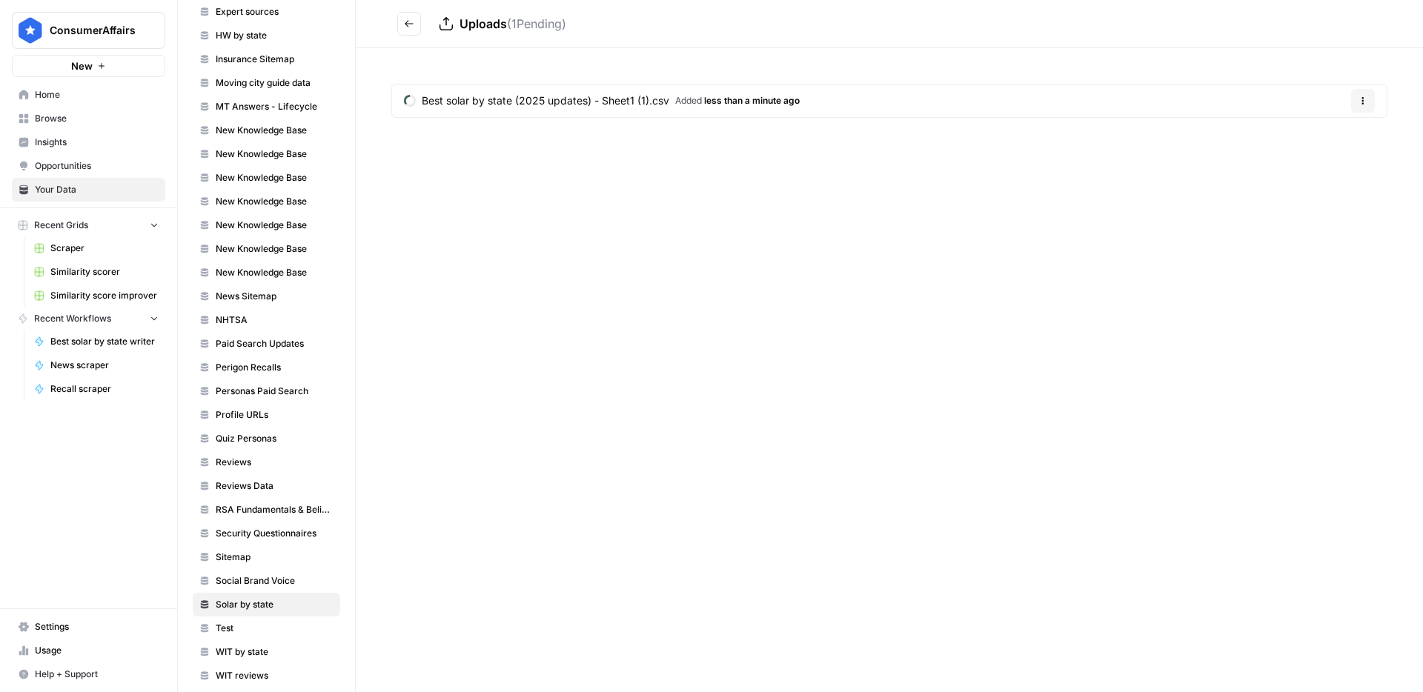
click at [574, 219] on div "Uploads ( 1 Pending) Best solar by state (2025 updates) - Sheet1 (1).csv Added …" at bounding box center [889, 346] width 1067 height 692
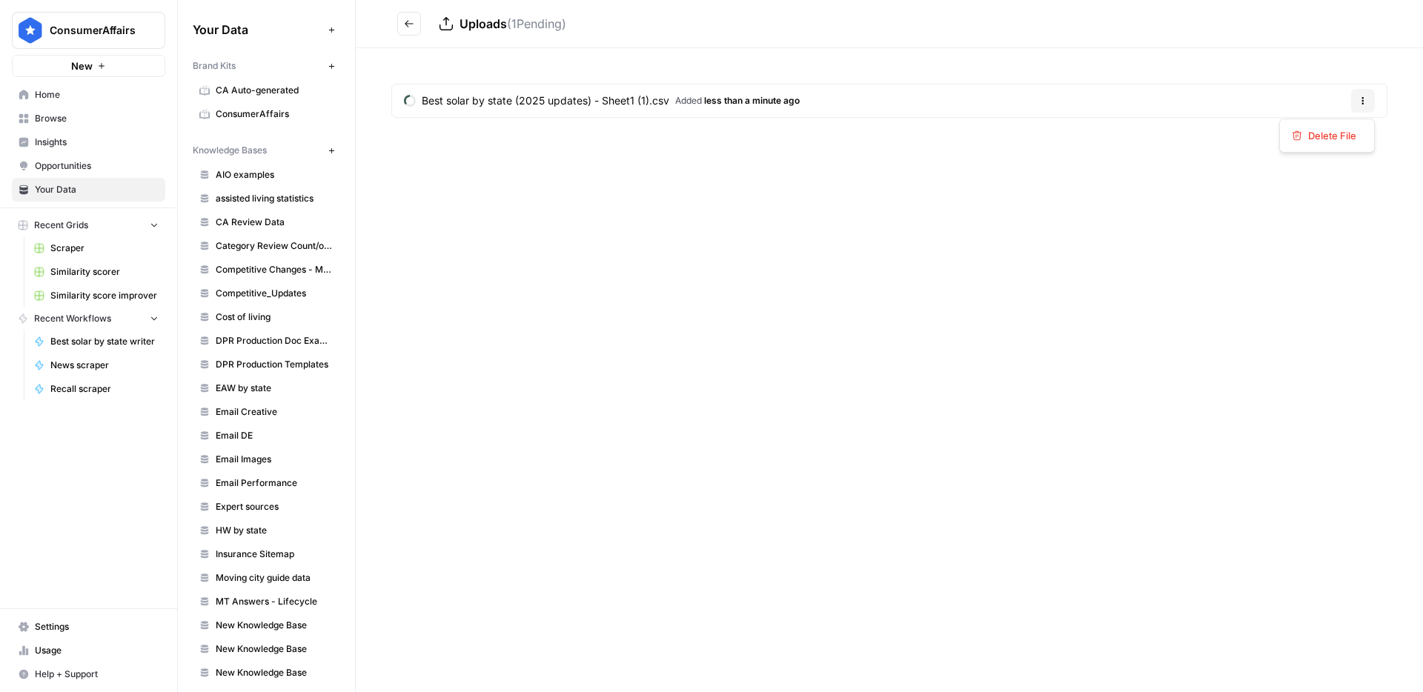
click at [1356, 104] on button "Options" at bounding box center [1363, 101] width 24 height 24
click at [1297, 142] on div "Delete File" at bounding box center [1327, 135] width 70 height 15
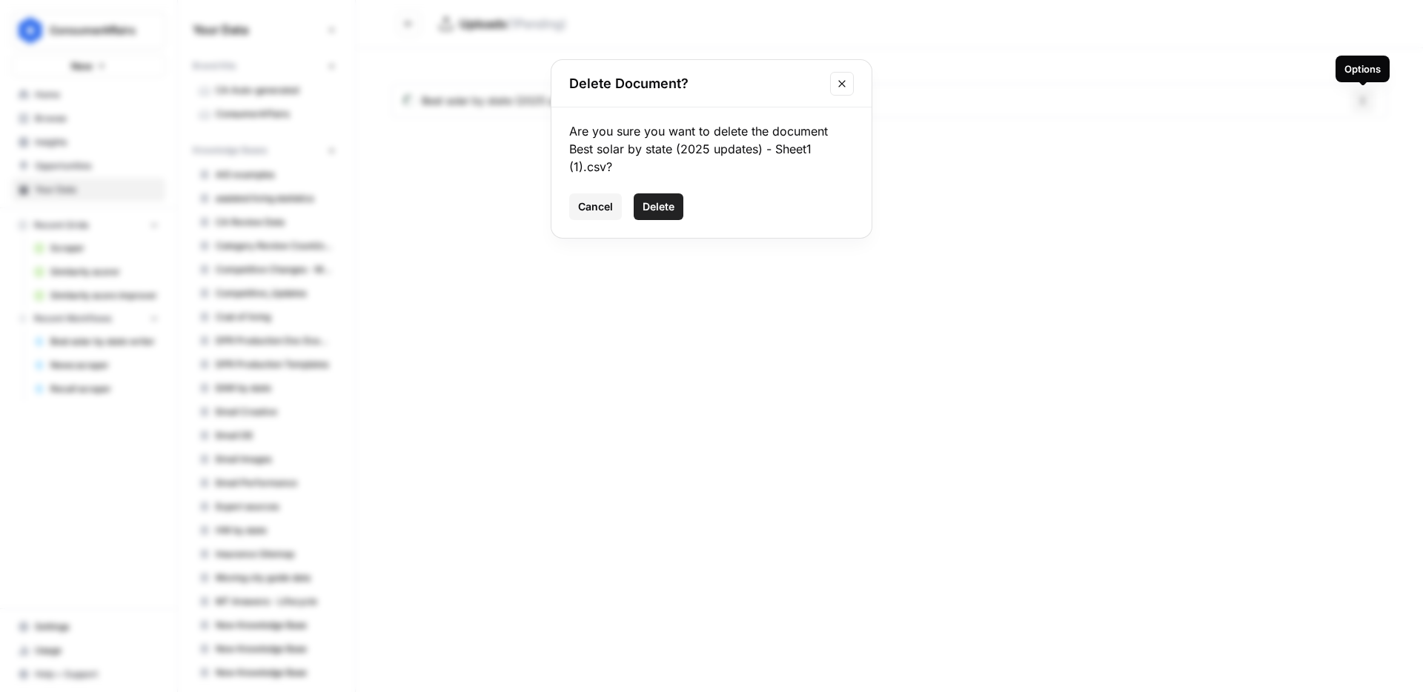
click at [671, 208] on span "Delete" at bounding box center [659, 206] width 32 height 15
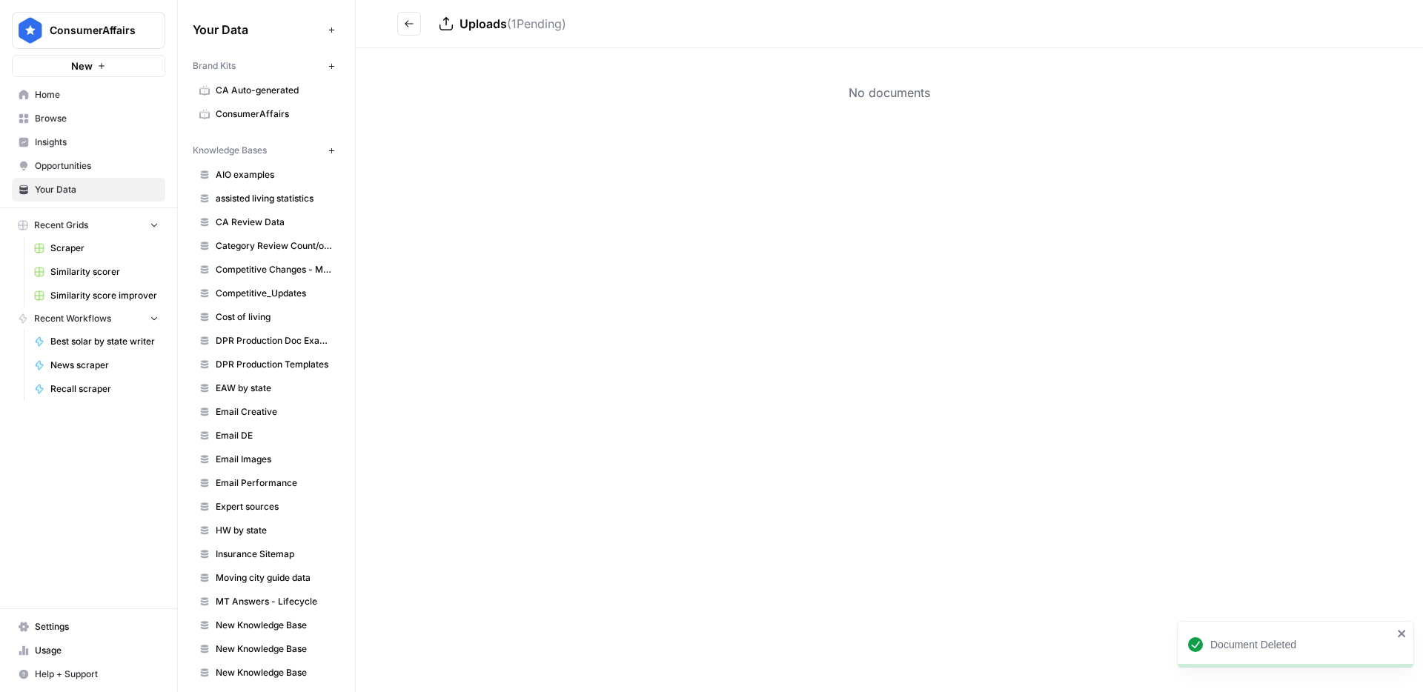
click at [406, 27] on icon "Go back" at bounding box center [409, 24] width 10 height 10
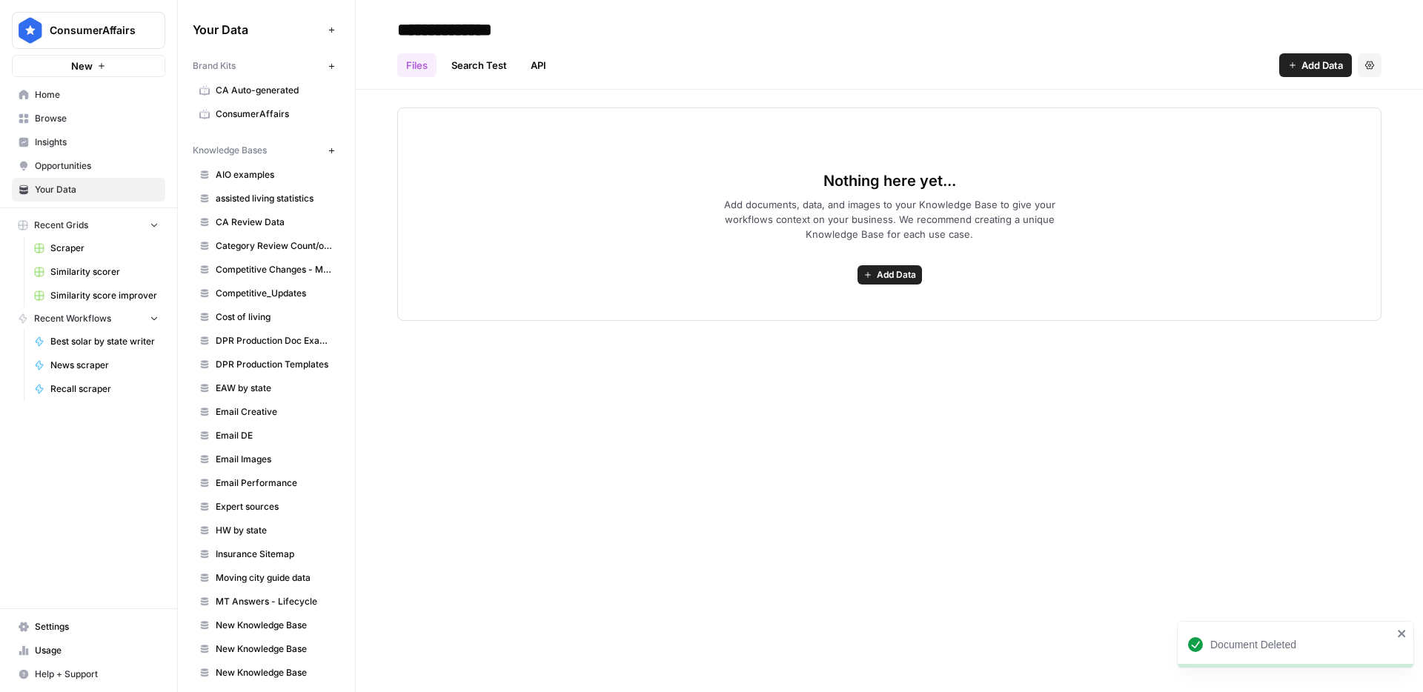
drag, startPoint x: 862, startPoint y: 231, endPoint x: 873, endPoint y: 276, distance: 45.8
click at [862, 231] on span "Add documents, data, and images to your Knowledge Base to give your workflows c…" at bounding box center [889, 219] width 379 height 44
click at [873, 276] on button "Add Data" at bounding box center [889, 274] width 64 height 19
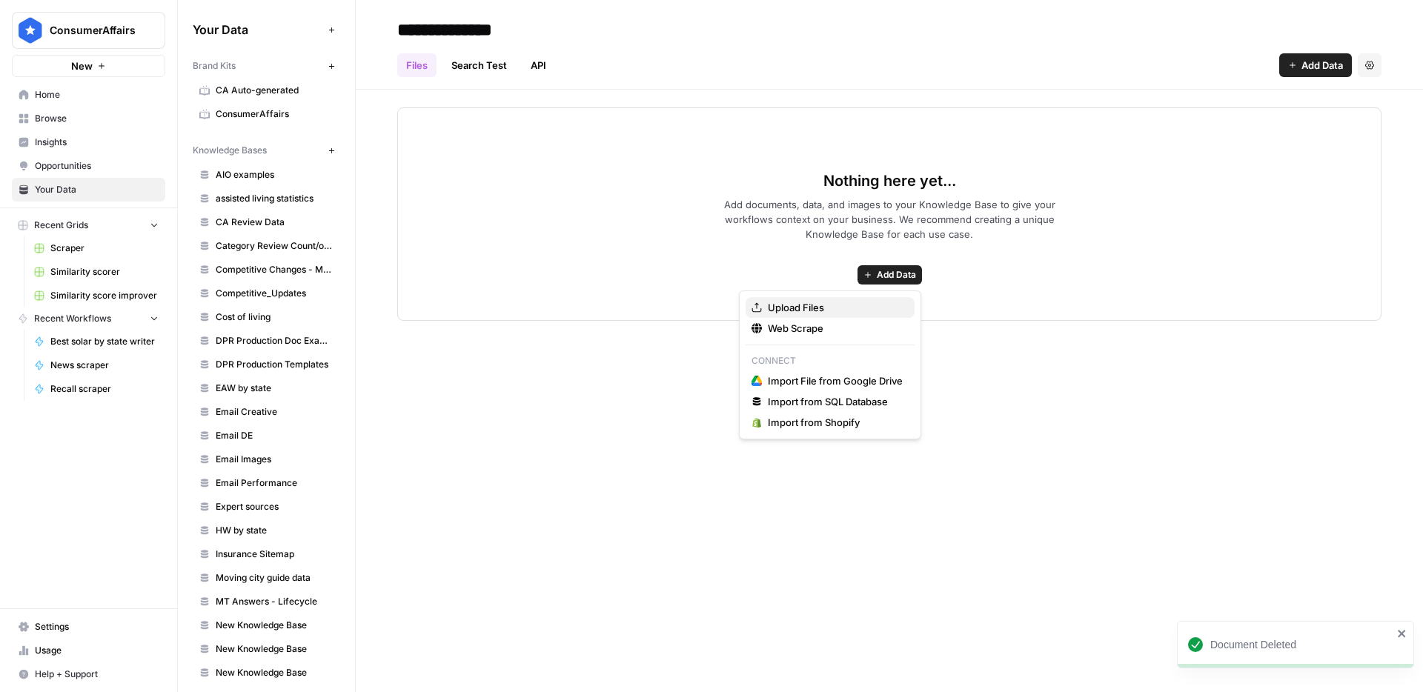
click at [857, 302] on span "Upload Files" at bounding box center [835, 307] width 135 height 15
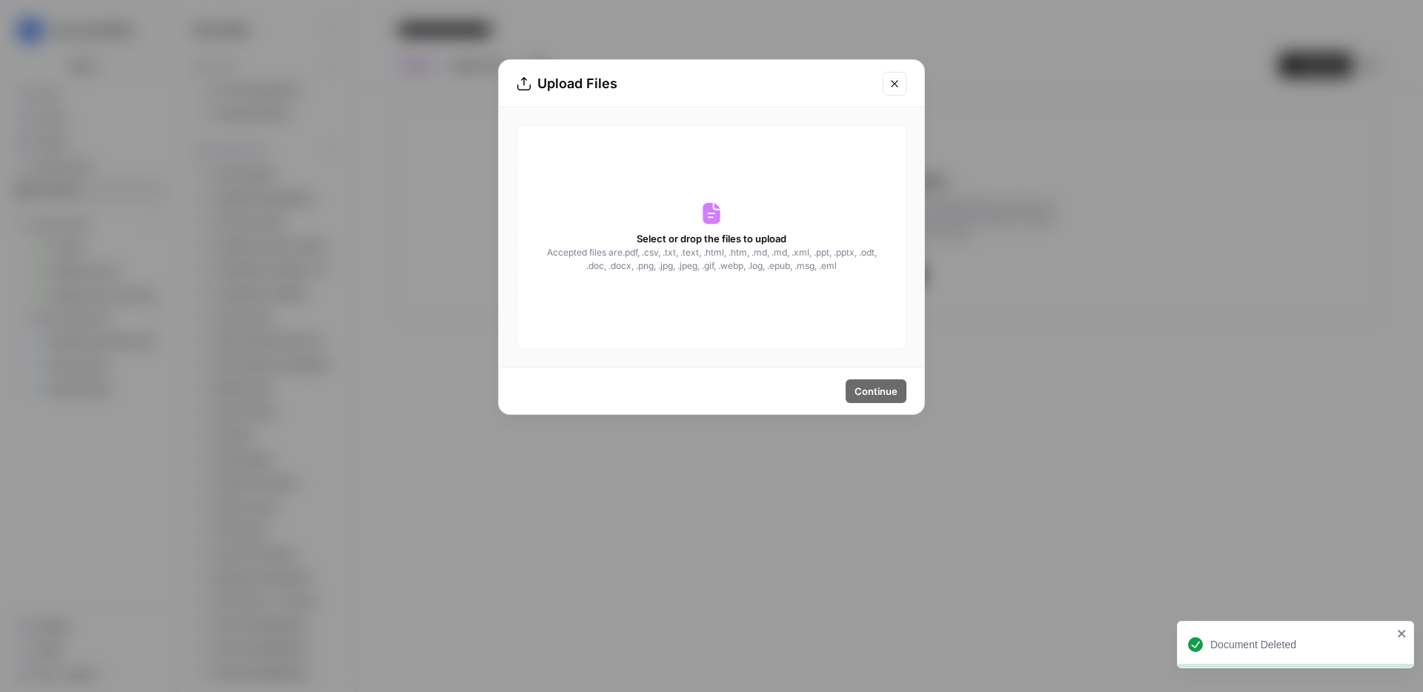
click at [686, 242] on span "Select or drop the files to upload" at bounding box center [712, 238] width 150 height 15
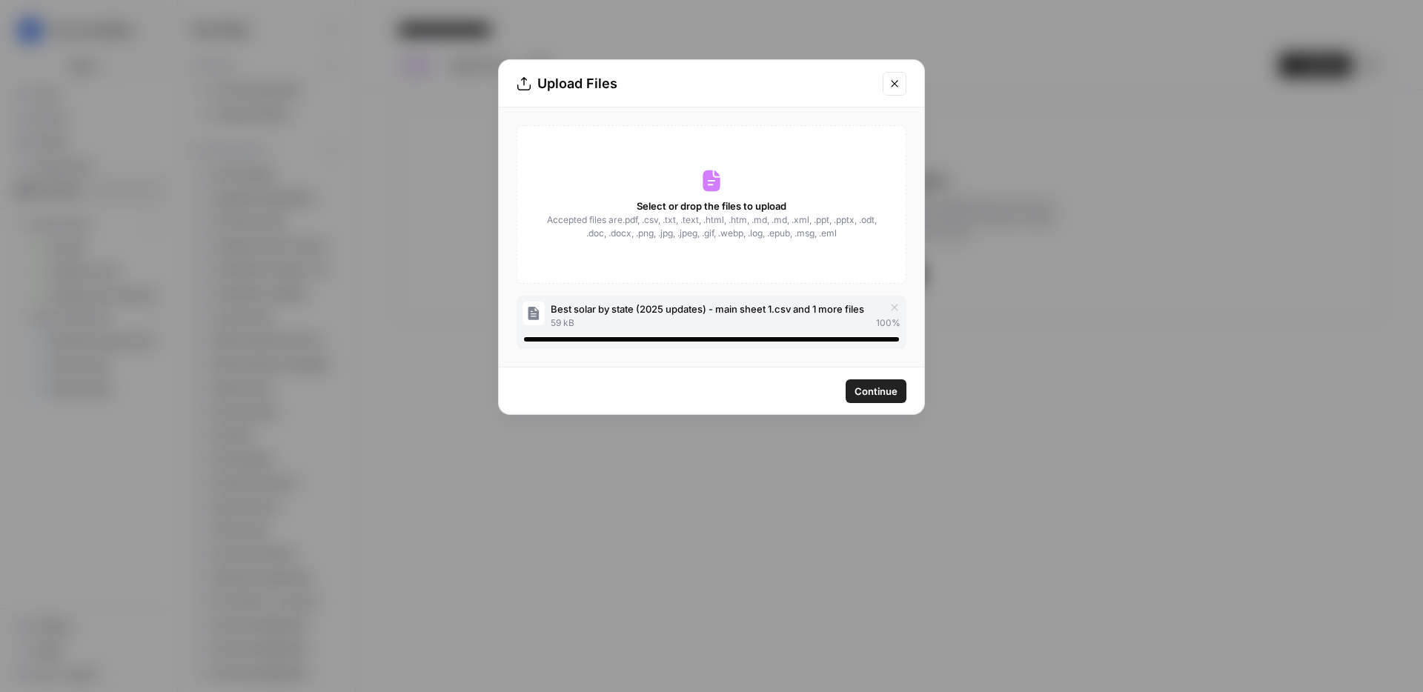
click at [892, 388] on span "Continue" at bounding box center [876, 391] width 43 height 15
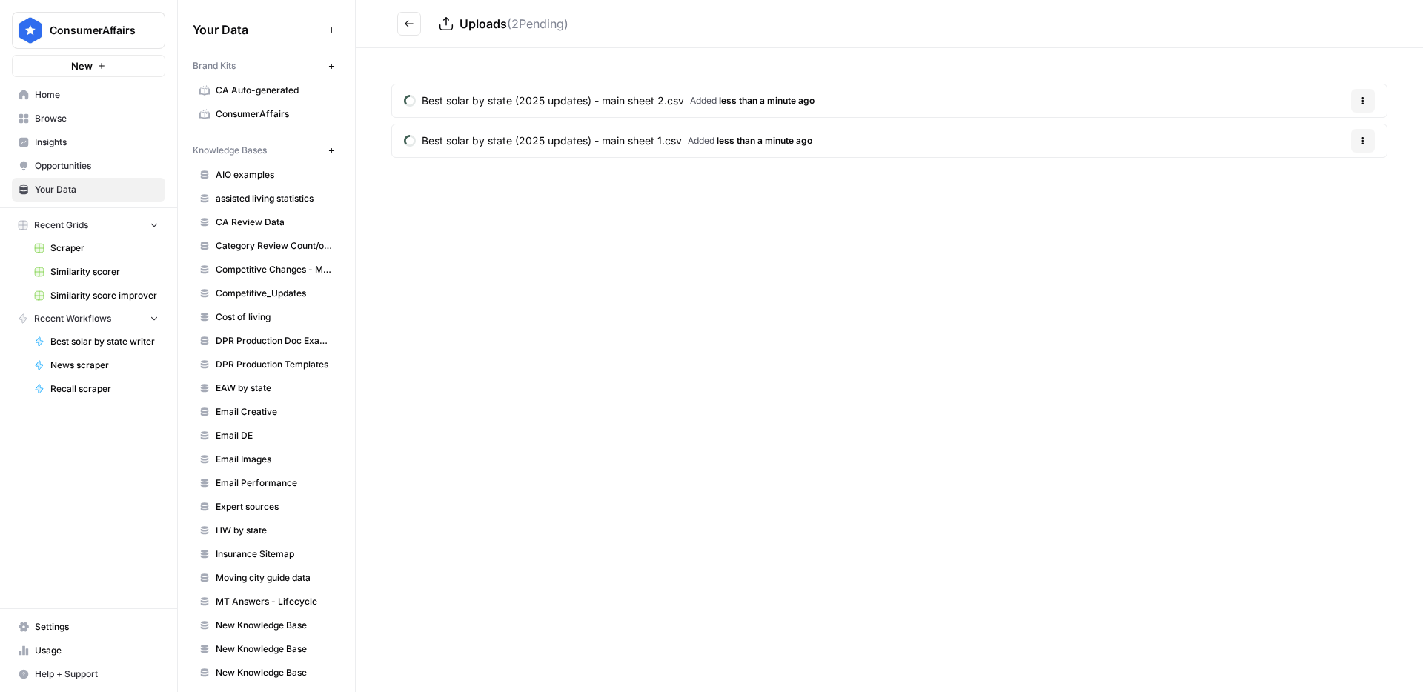
click at [740, 279] on div "Uploads ( 2 Pending) Best solar by state (2025 updates) - main sheet 2.csv Adde…" at bounding box center [889, 346] width 1067 height 692
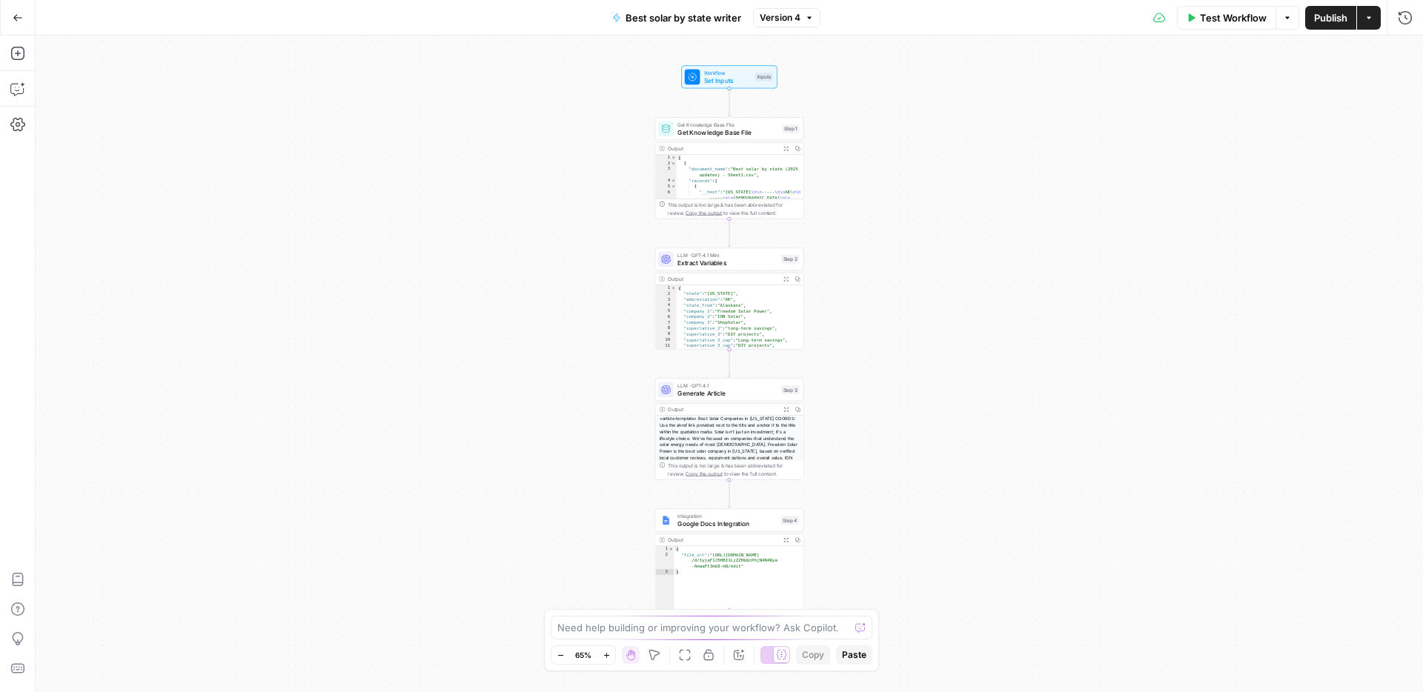
click at [733, 130] on span "Get Knowledge Base File" at bounding box center [727, 132] width 101 height 10
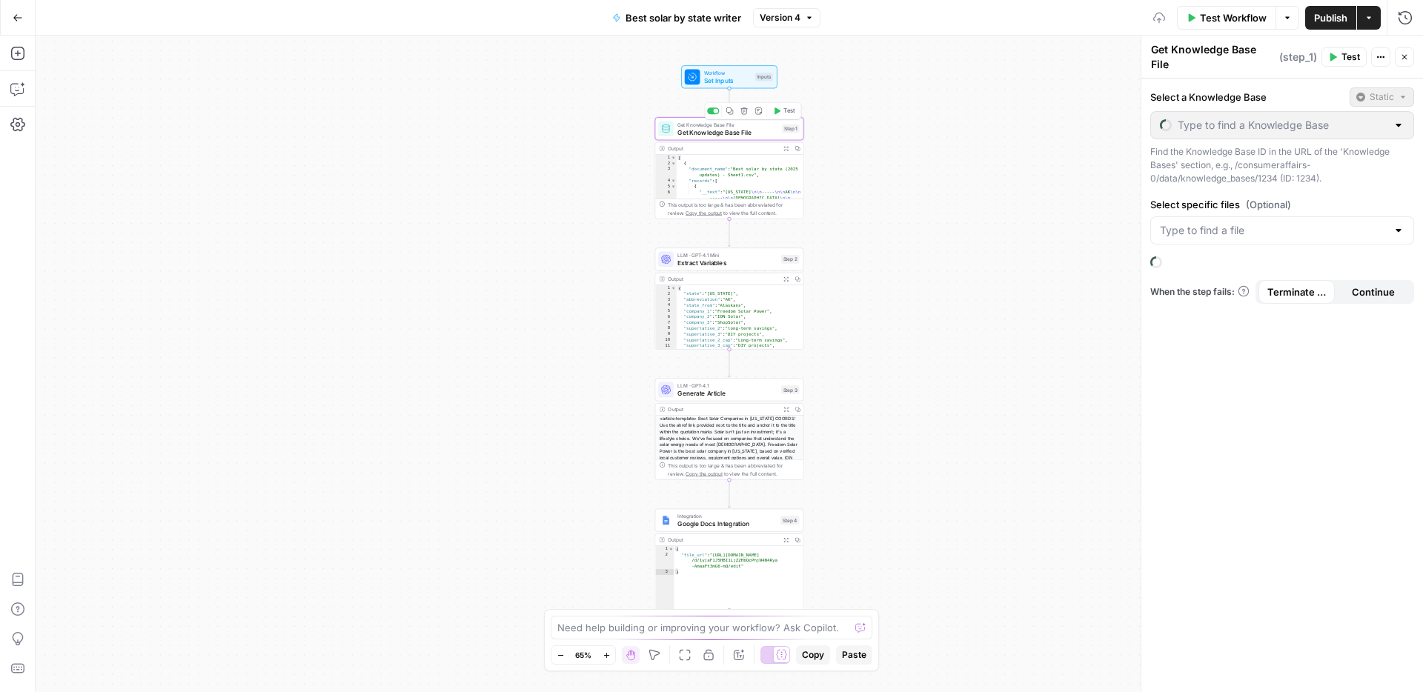
type input "Solar by state"
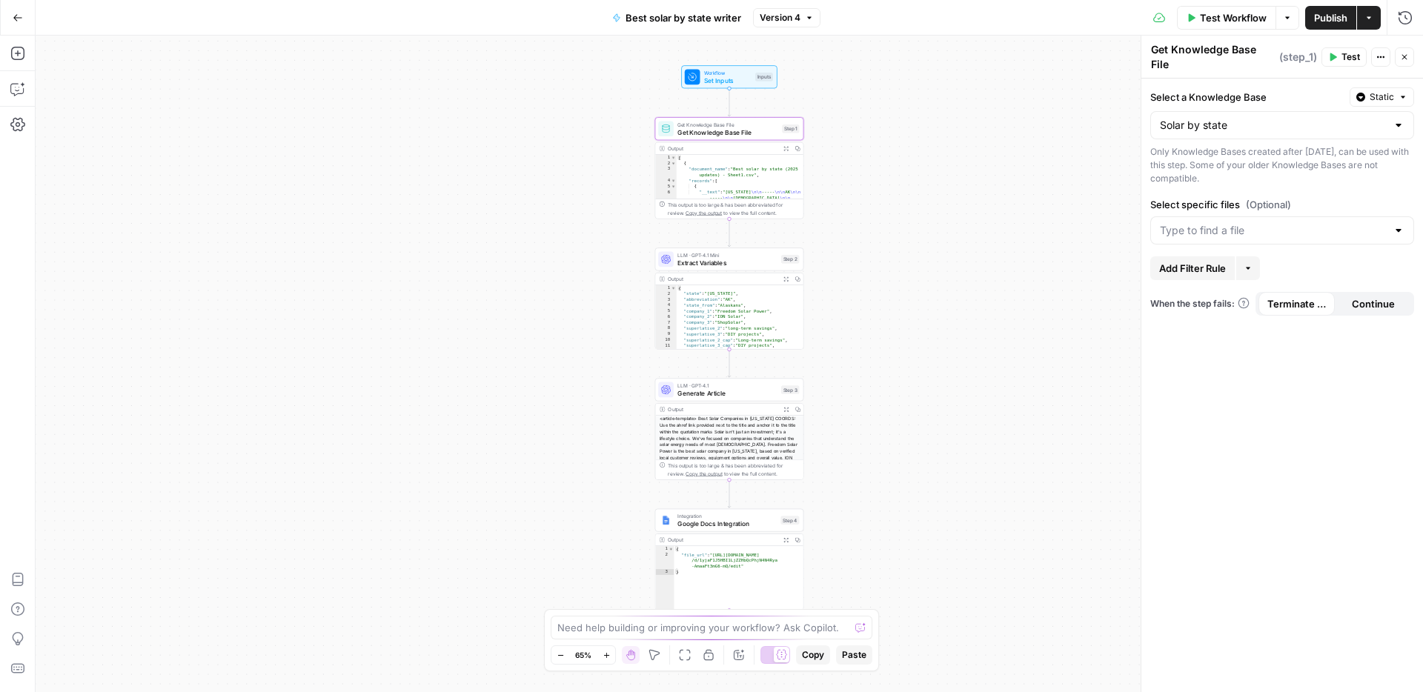
click at [1251, 216] on div at bounding box center [1282, 230] width 264 height 28
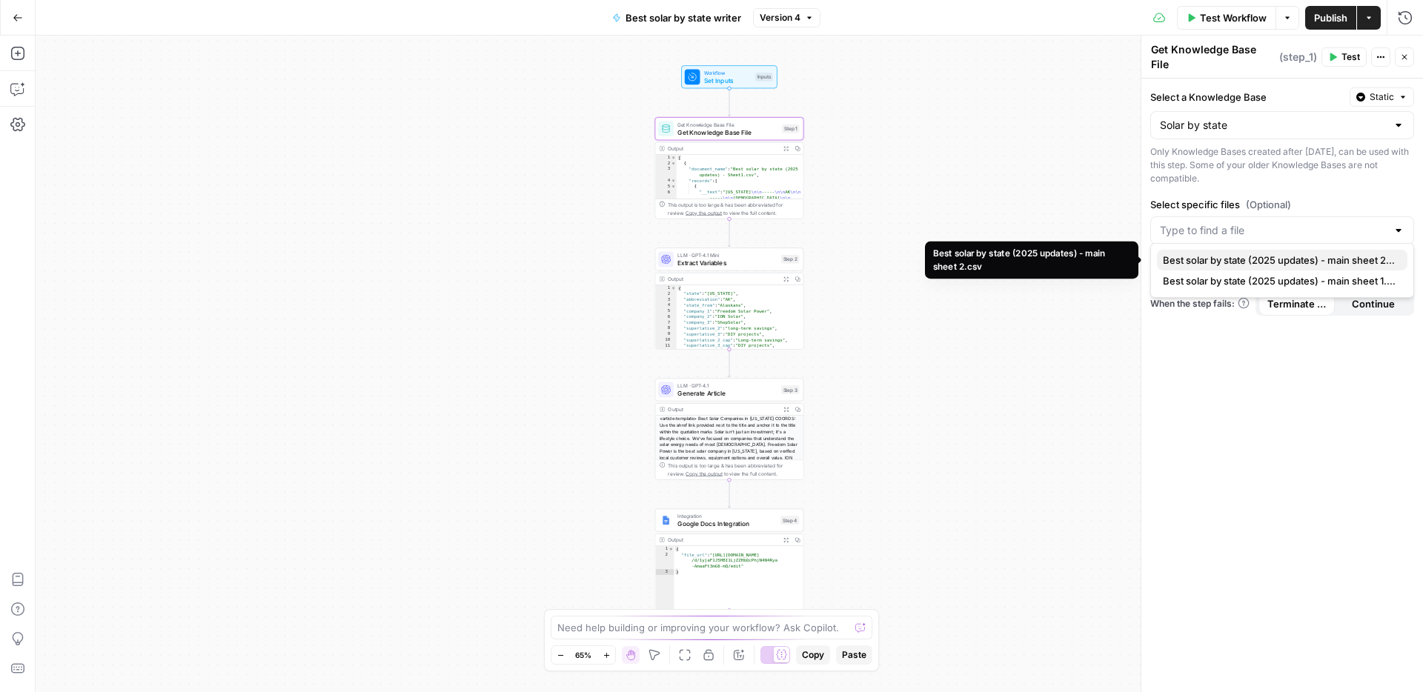
click at [1243, 254] on span "Best solar by state (2025 updates) - main sheet 2.csv" at bounding box center [1279, 260] width 233 height 15
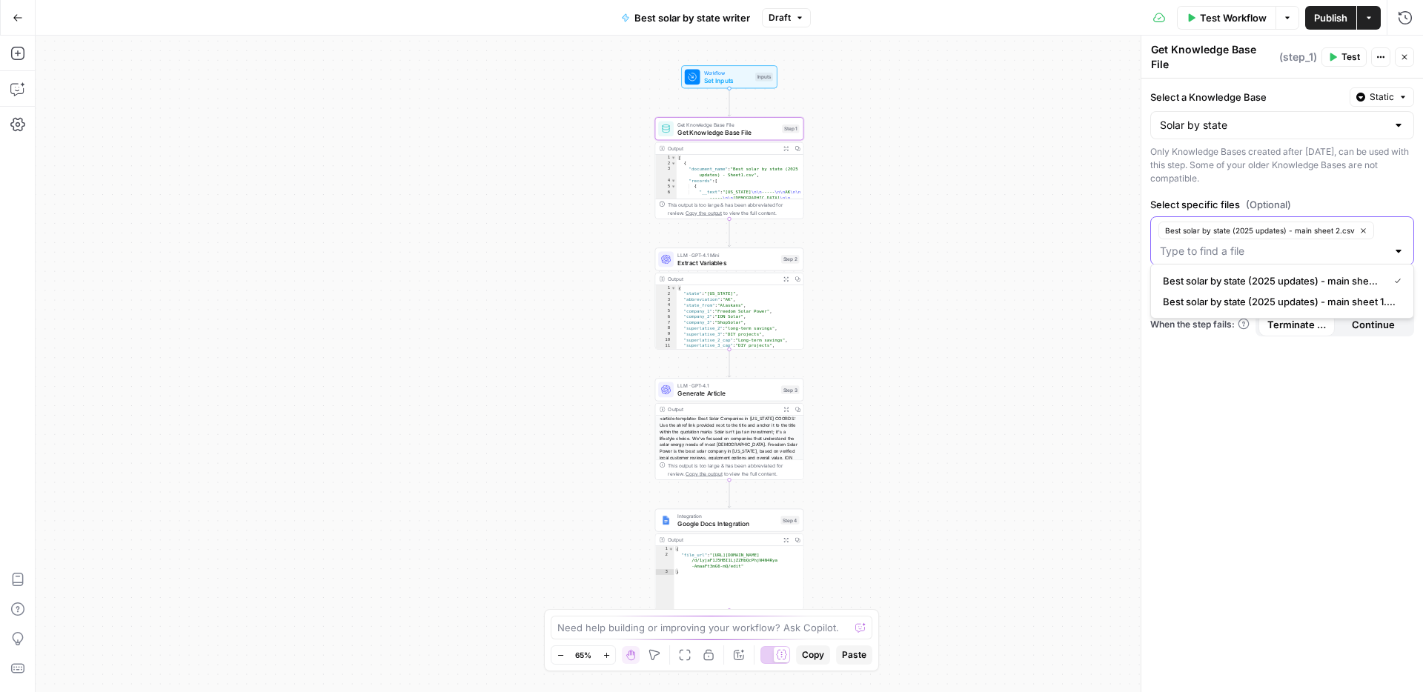
click at [1288, 246] on input "Select specific files (Optional)" at bounding box center [1273, 251] width 227 height 15
click at [1296, 299] on span "Best solar by state (2025 updates) - main sheet 1.csv" at bounding box center [1279, 301] width 233 height 15
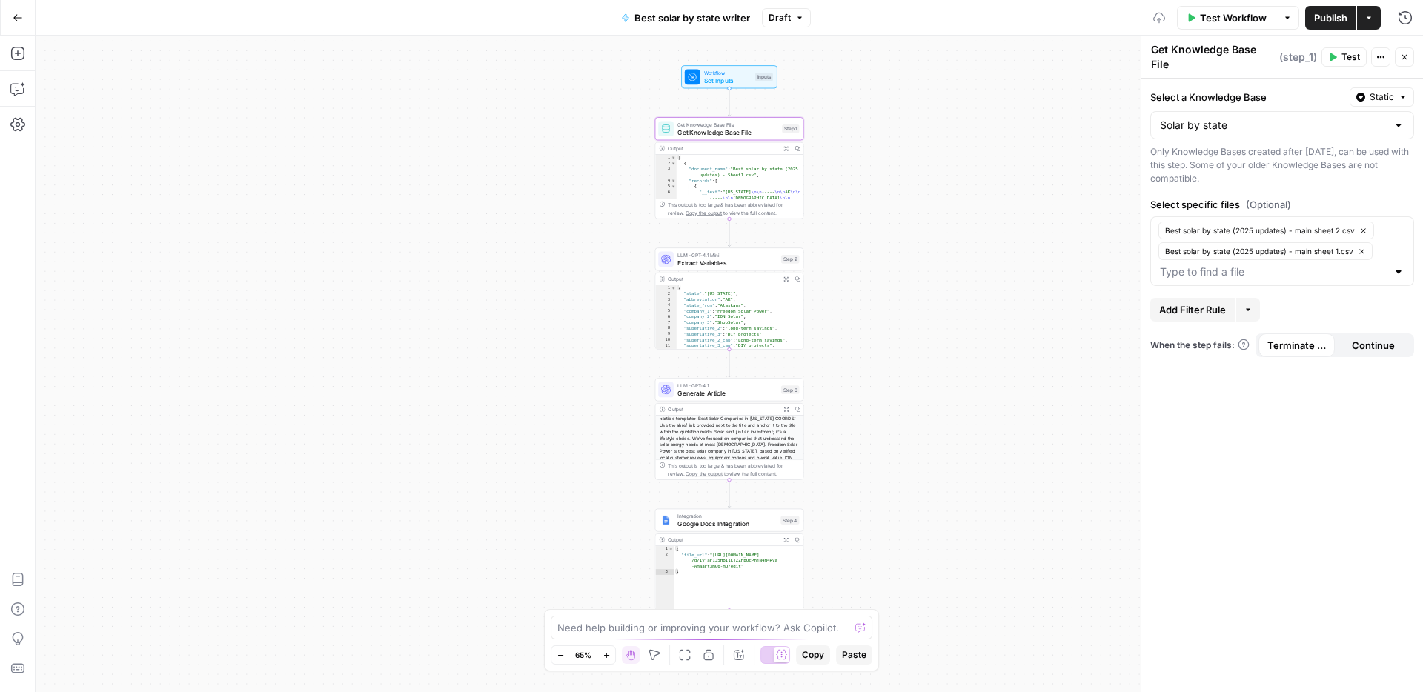
click at [1333, 25] on button "Publish" at bounding box center [1330, 18] width 51 height 24
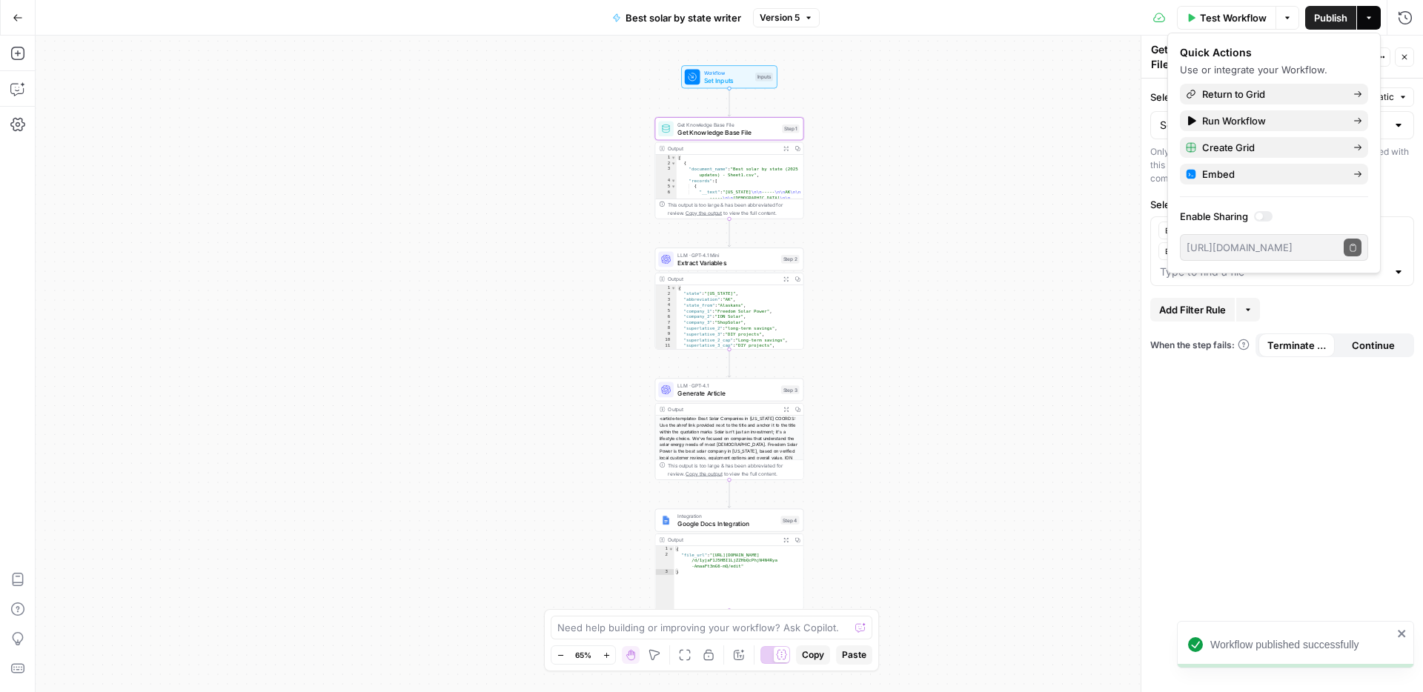
click at [805, 16] on icon "button" at bounding box center [808, 17] width 9 height 9
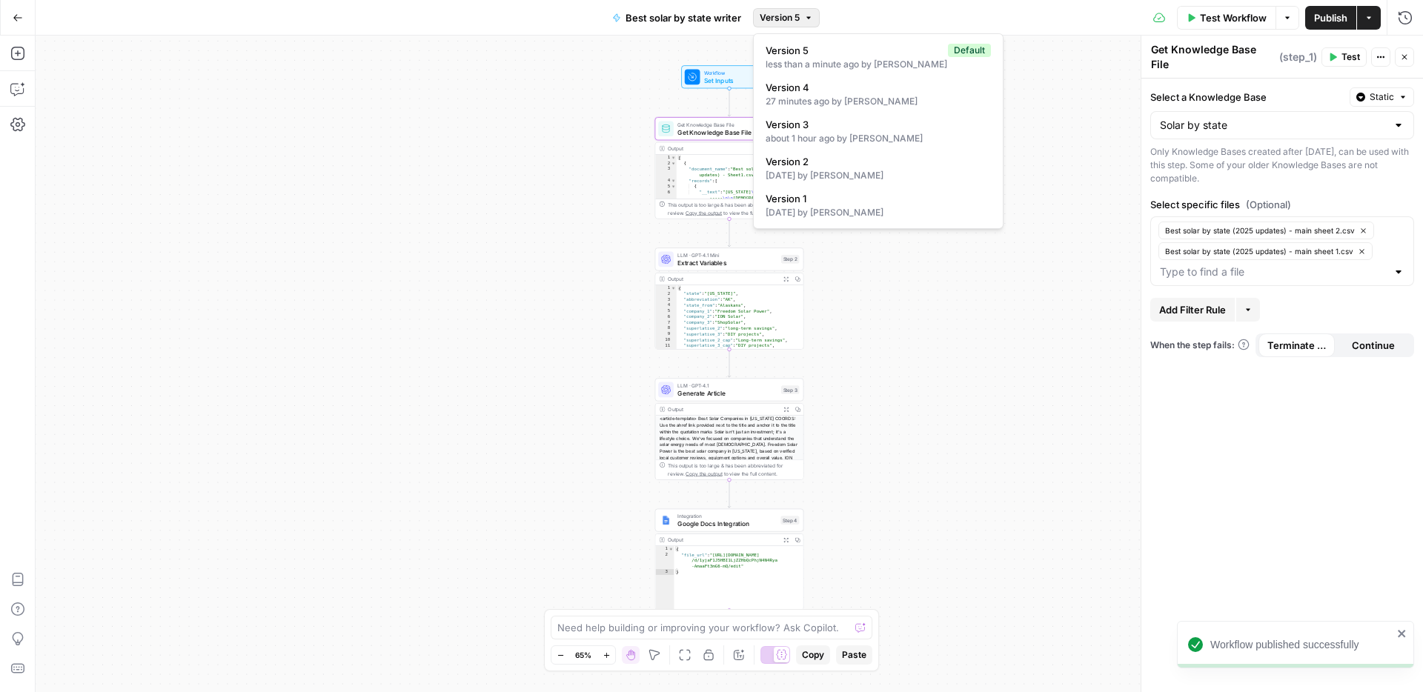
click at [805, 16] on icon "button" at bounding box center [808, 17] width 9 height 9
